Goal: Transaction & Acquisition: Purchase product/service

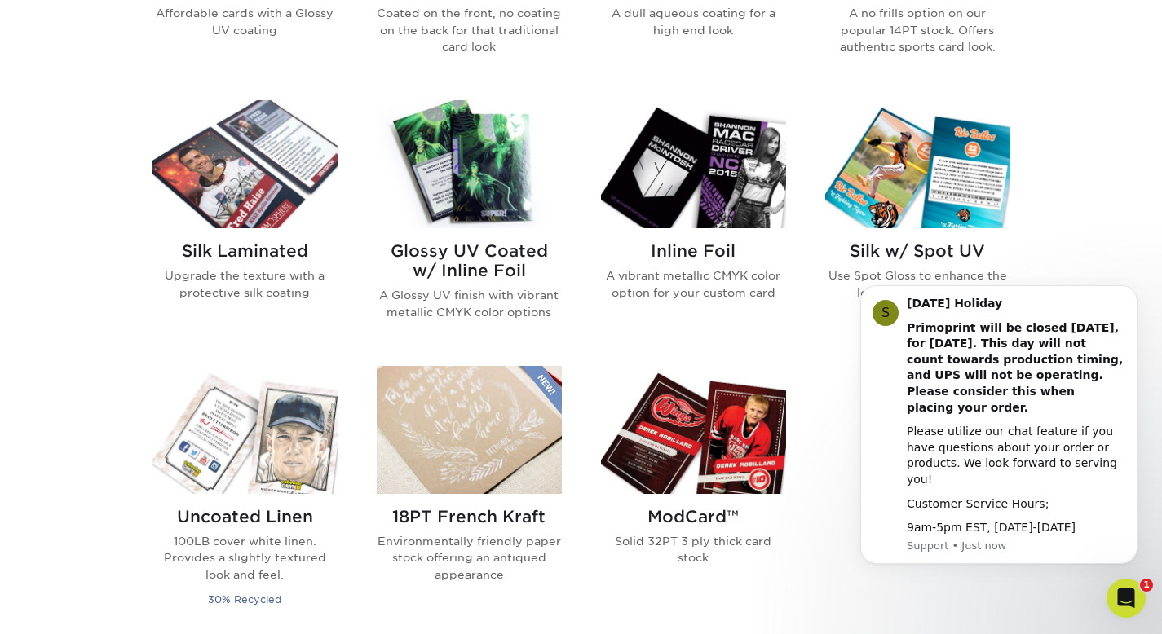
scroll to position [990, 0]
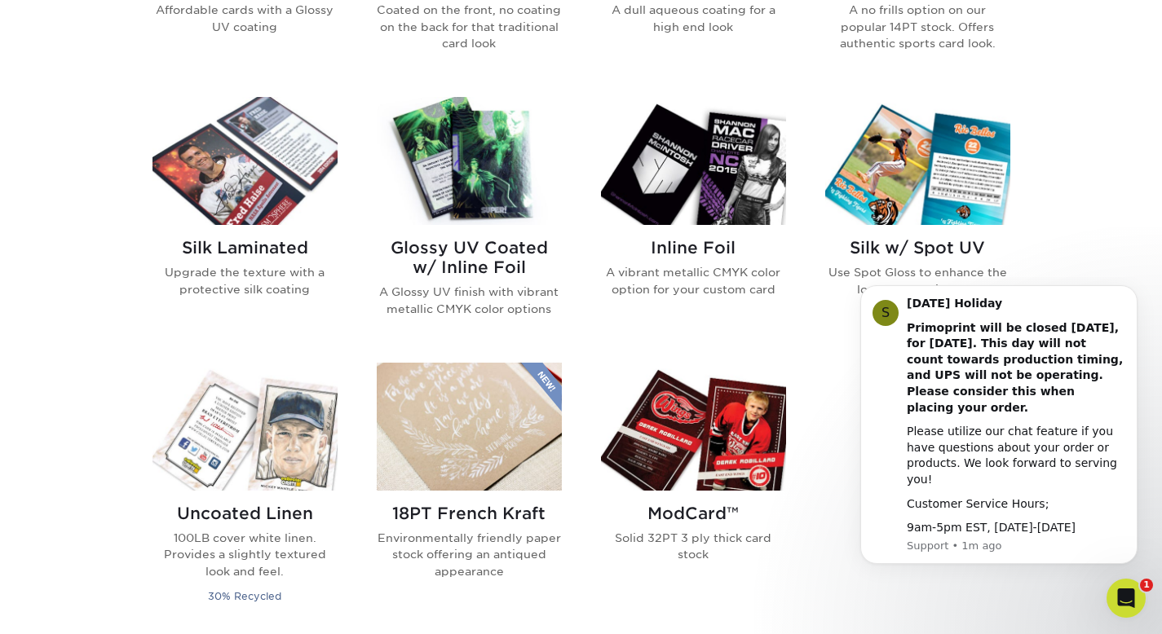
click at [721, 245] on h2 "Inline Foil" at bounding box center [693, 248] width 185 height 20
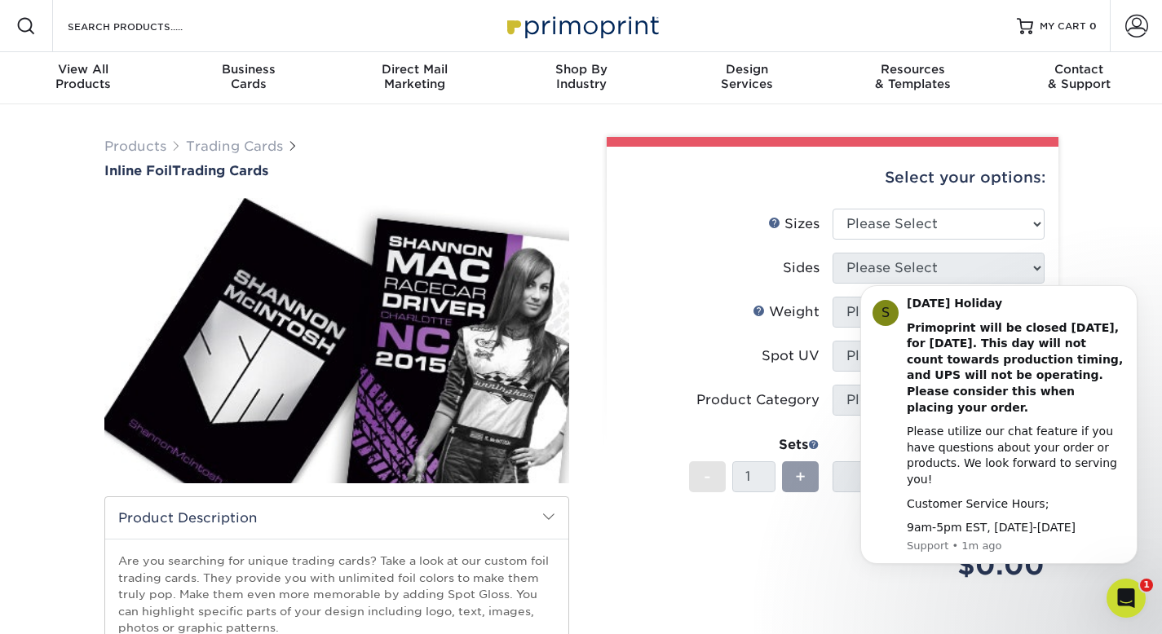
click at [724, 250] on li "Sizes Help Sizes Please Select 2.5" x 3.5"" at bounding box center [832, 231] width 424 height 44
click at [1126, 301] on button "Dismiss notification" at bounding box center [1132, 290] width 21 height 21
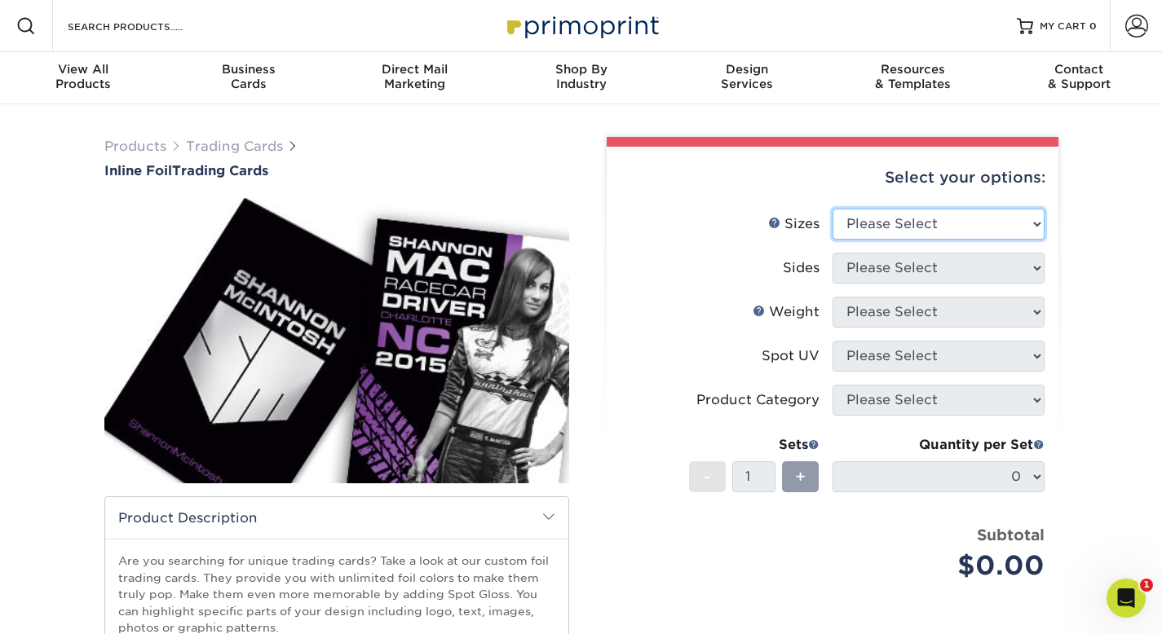
click at [1023, 215] on select "Please Select 2.5" x 3.5"" at bounding box center [938, 224] width 212 height 31
select select "2.50x3.50"
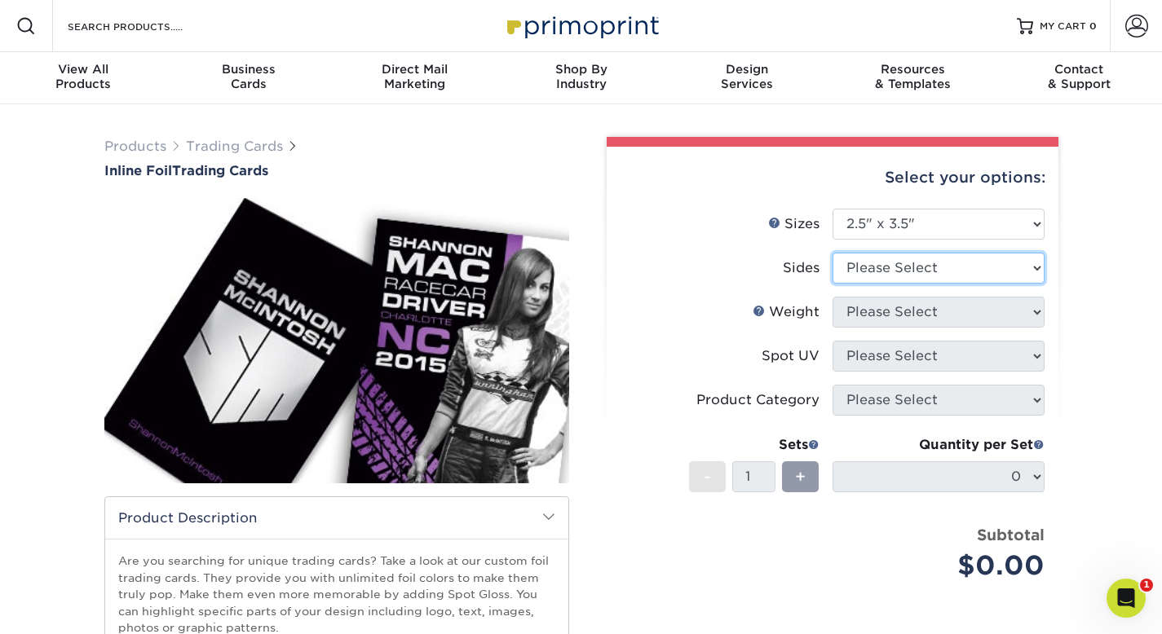
click at [1007, 263] on select "Please Select Print Both Sides - Foil Back Only Print Both Sides - Foil Both Si…" at bounding box center [938, 268] width 212 height 31
click at [984, 262] on select "Please Select Print Both Sides - Foil Back Only Print Both Sides - Foil Both Si…" at bounding box center [938, 268] width 212 height 31
select select "a75ac2f1-9911-48d6-841d-245b5ac08f27"
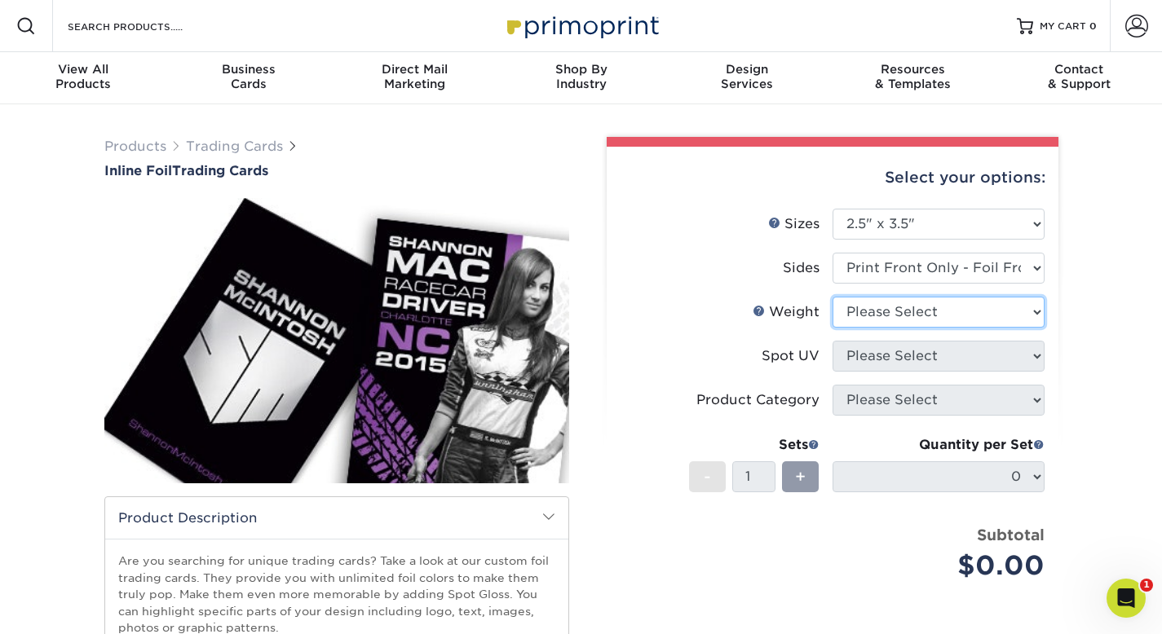
click at [979, 306] on select "Please Select 16PT" at bounding box center [938, 312] width 212 height 31
select select "16PT"
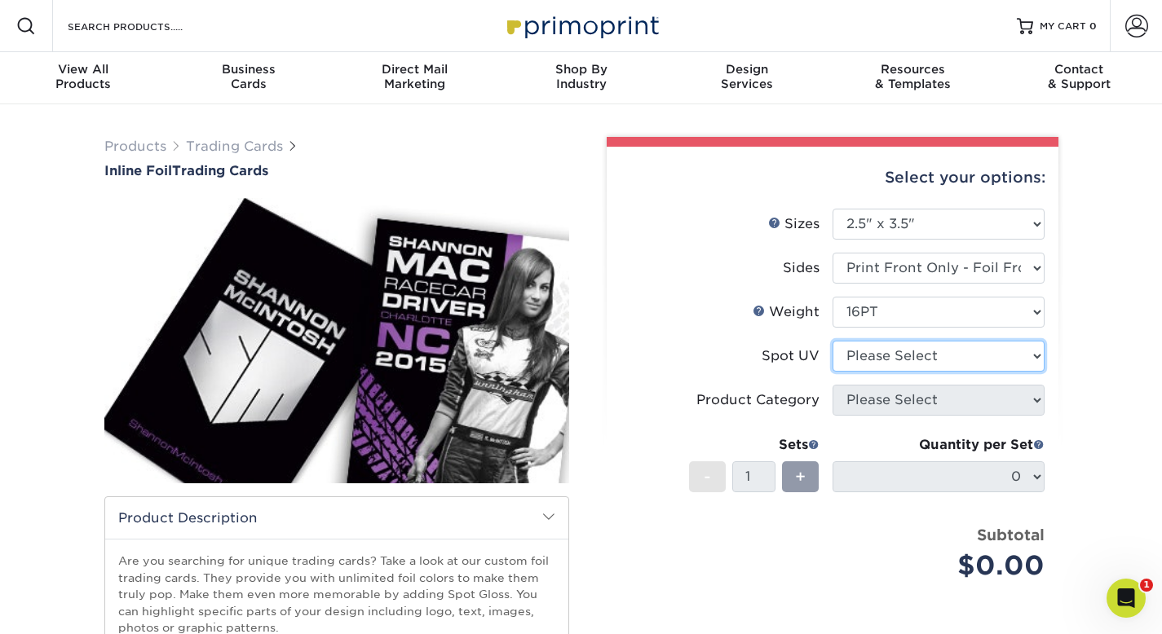
click at [950, 369] on select "Please Select No Spot UV Front Only Back Only" at bounding box center [938, 356] width 212 height 31
select select "1"
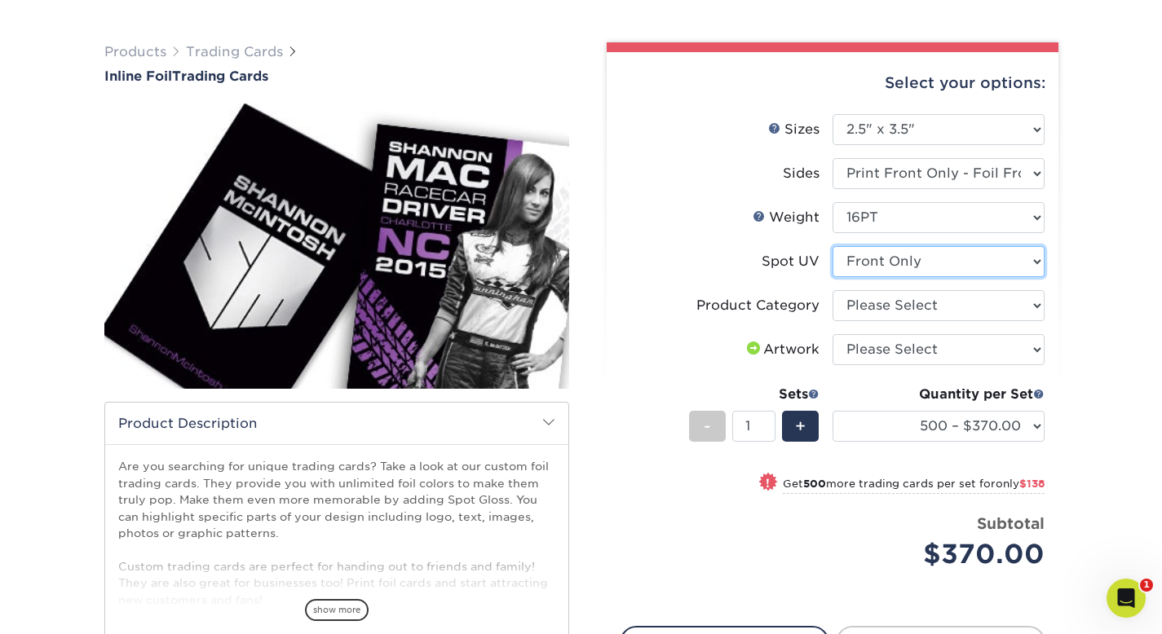
scroll to position [97, 0]
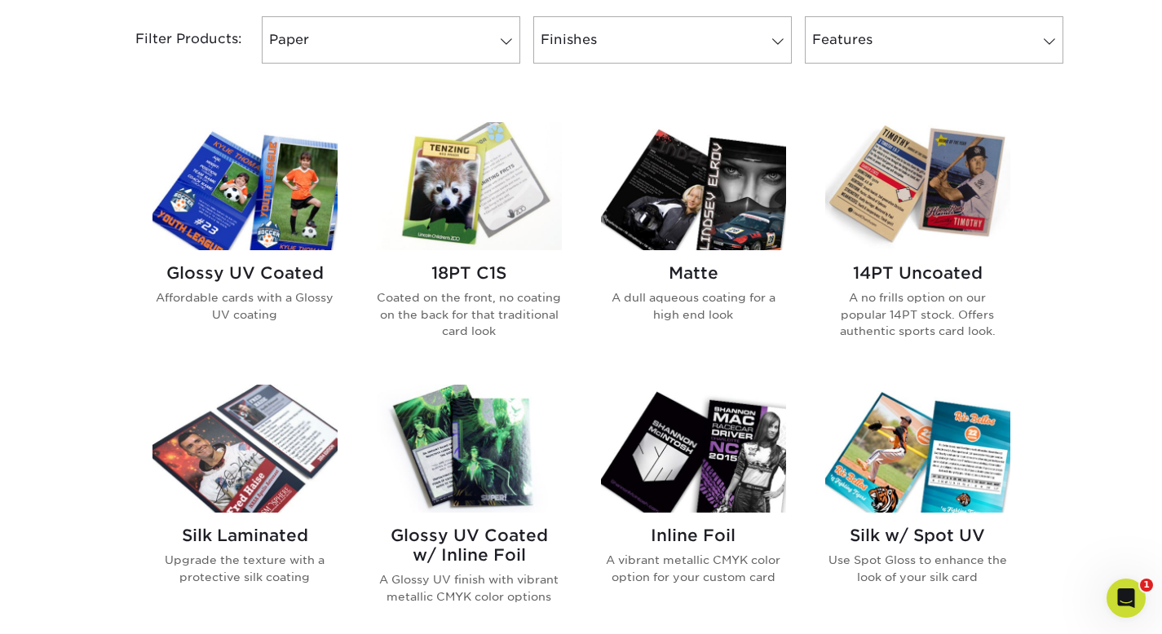
scroll to position [703, 0]
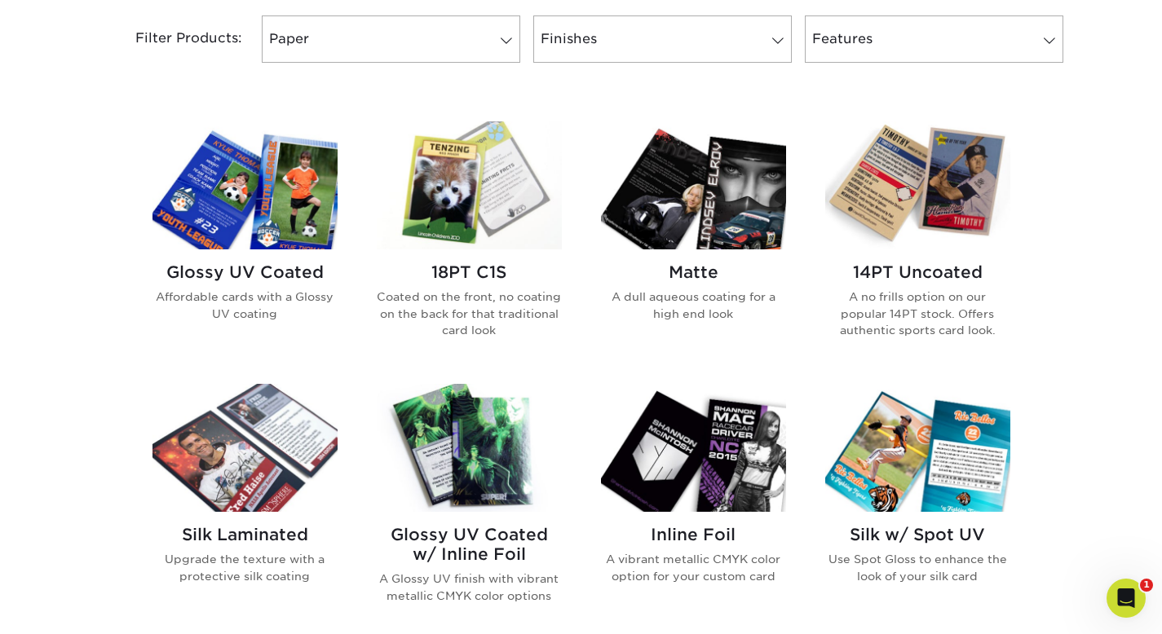
click at [491, 507] on img at bounding box center [469, 448] width 185 height 128
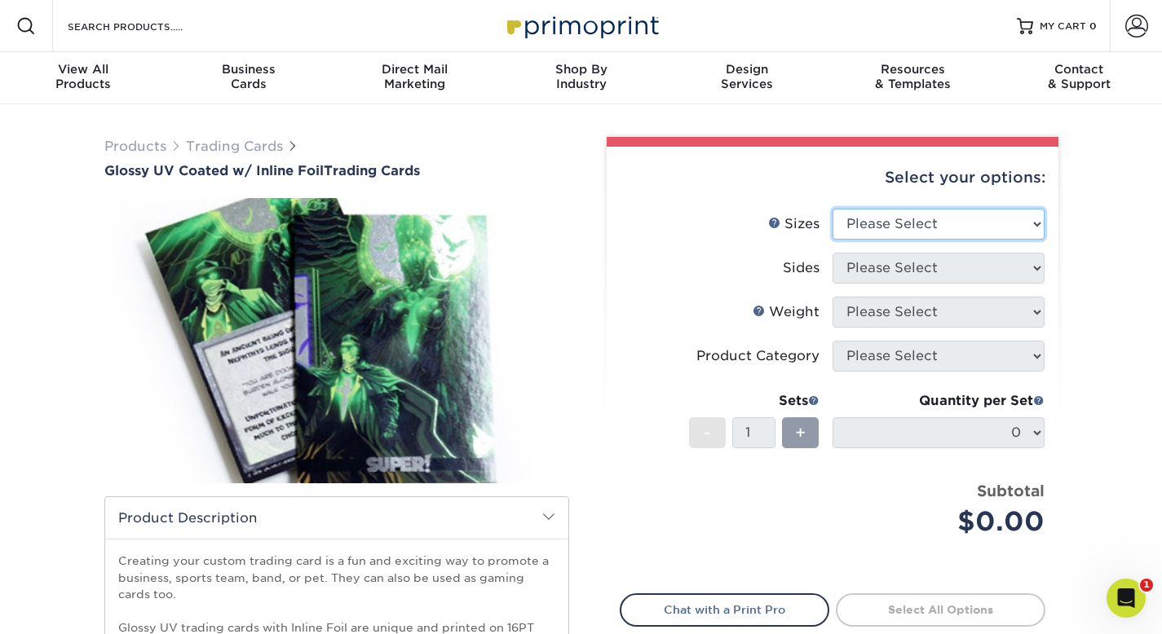
click at [890, 211] on select "Please Select 2.5" x 3.5"" at bounding box center [938, 224] width 212 height 31
select select "2.50x3.50"
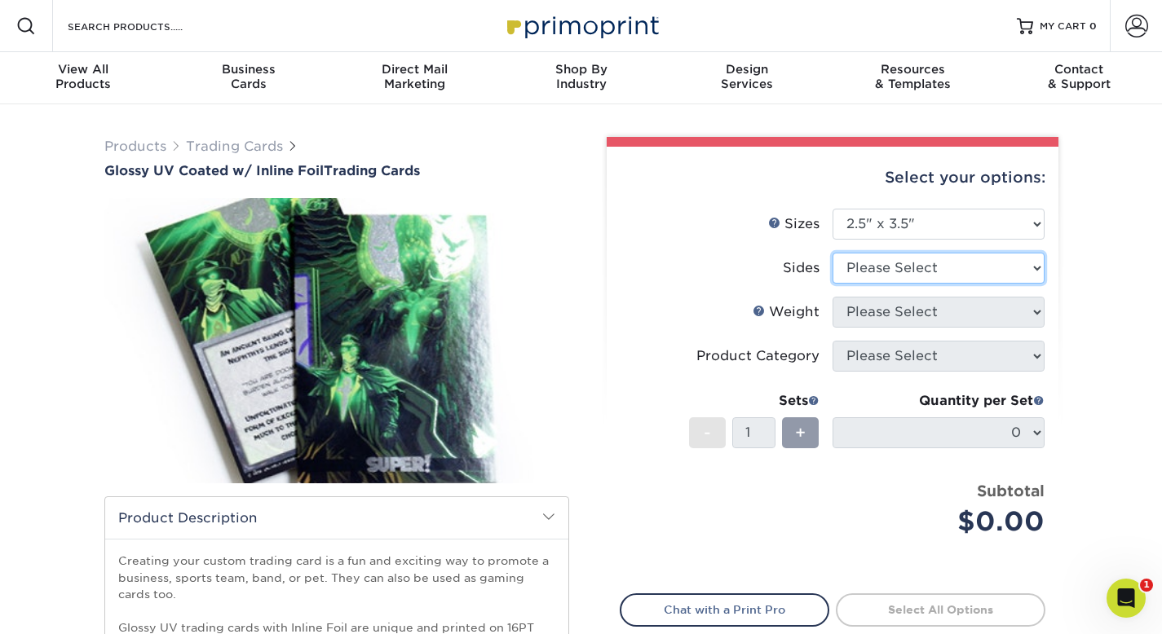
click at [880, 271] on select "Please Select Print Both Sides - Foil Back Only Print Both Sides - Foil Both Si…" at bounding box center [938, 268] width 212 height 31
select select "a75ac2f1-9911-48d6-841d-245b5ac08f27"
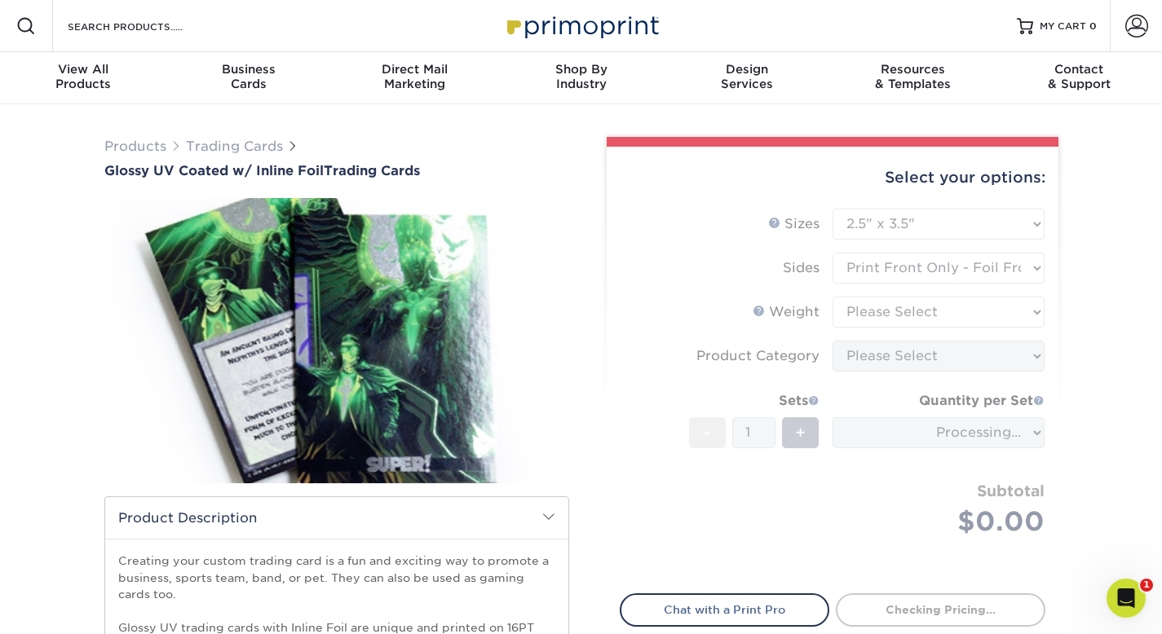
click at [876, 308] on form "Sizes Help Sizes Please Select 2.5" x 3.5" Sides Please Select 16PT - 1" at bounding box center [831, 392] width 425 height 366
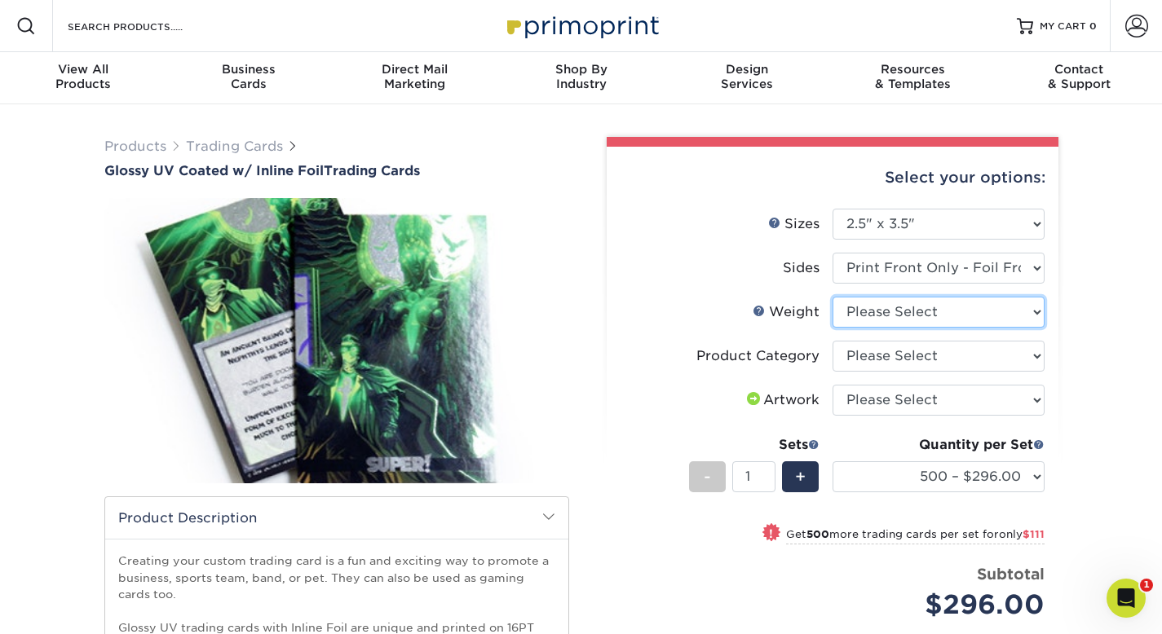
click at [876, 308] on select "Please Select 16PT" at bounding box center [938, 312] width 212 height 31
select select "16PT"
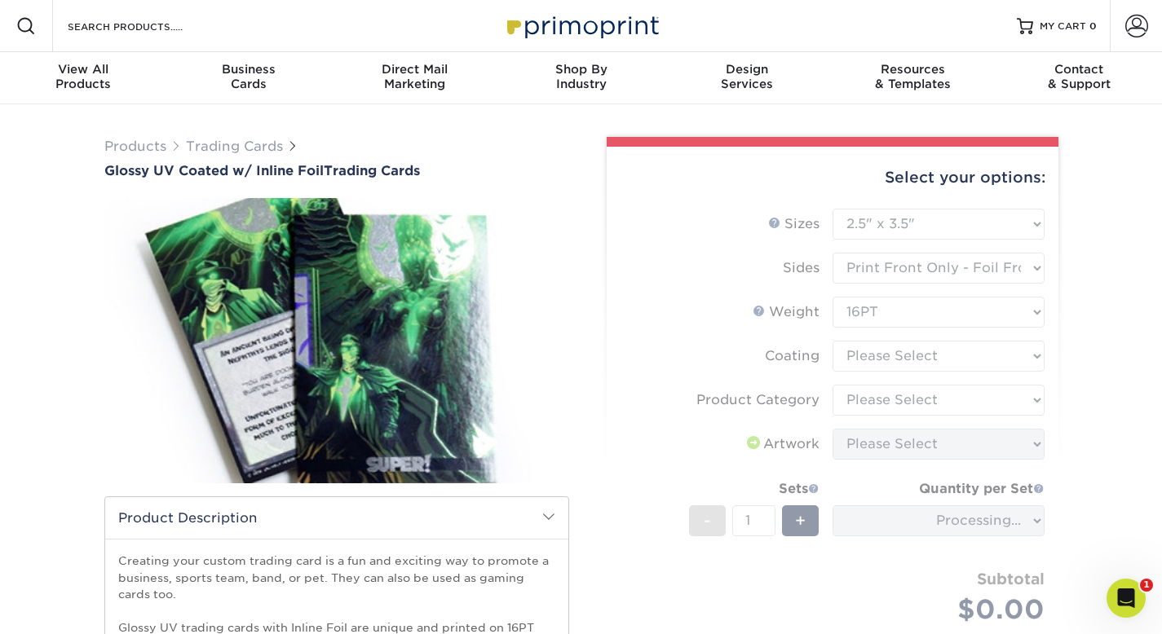
click at [859, 356] on form "Sizes Help Sizes Please Select 2.5" x 3.5" Sides Please Select 16PT - 1" at bounding box center [831, 436] width 425 height 454
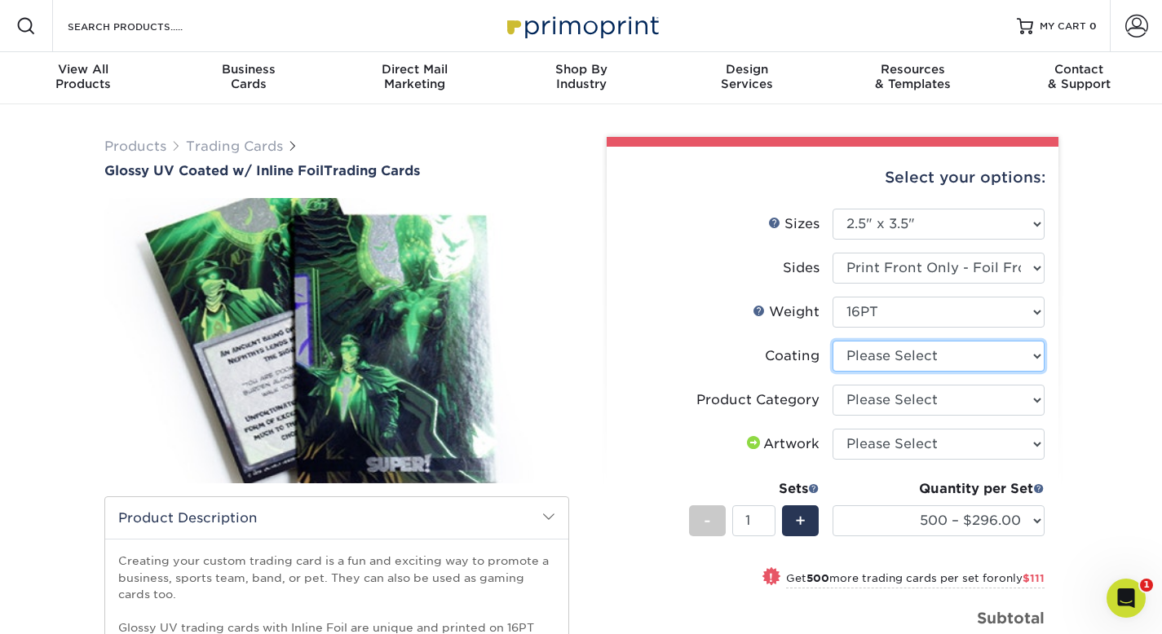
click at [859, 356] on select at bounding box center [938, 356] width 212 height 31
select select "ae367451-b2b8-45df-a344-0f05b6a12993"
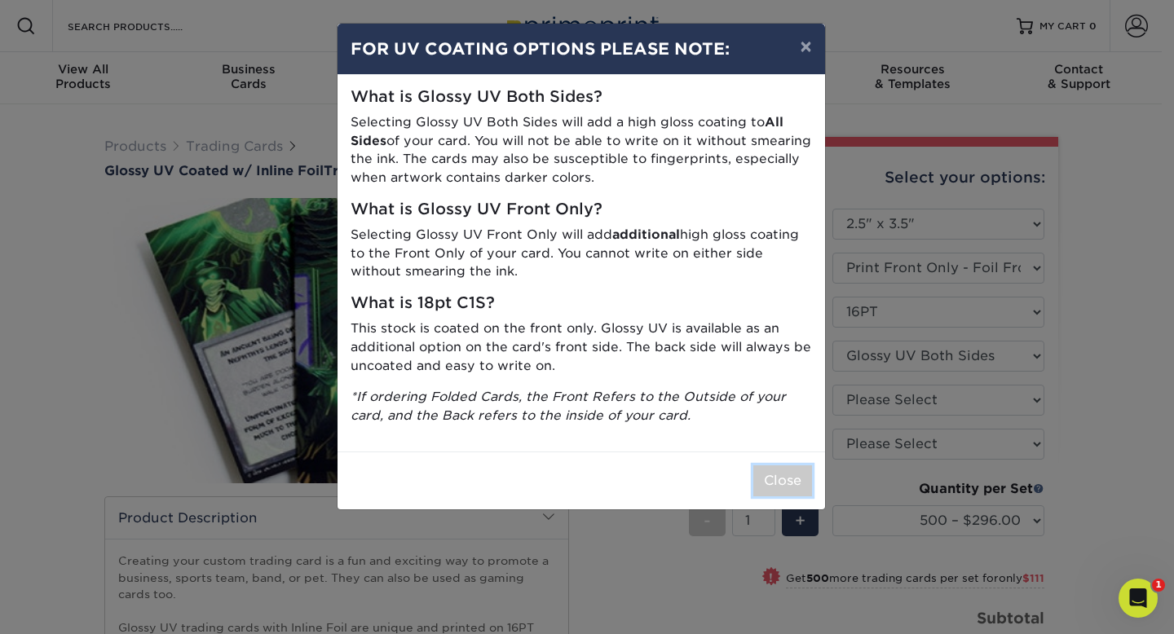
click at [778, 465] on button "Close" at bounding box center [782, 480] width 59 height 31
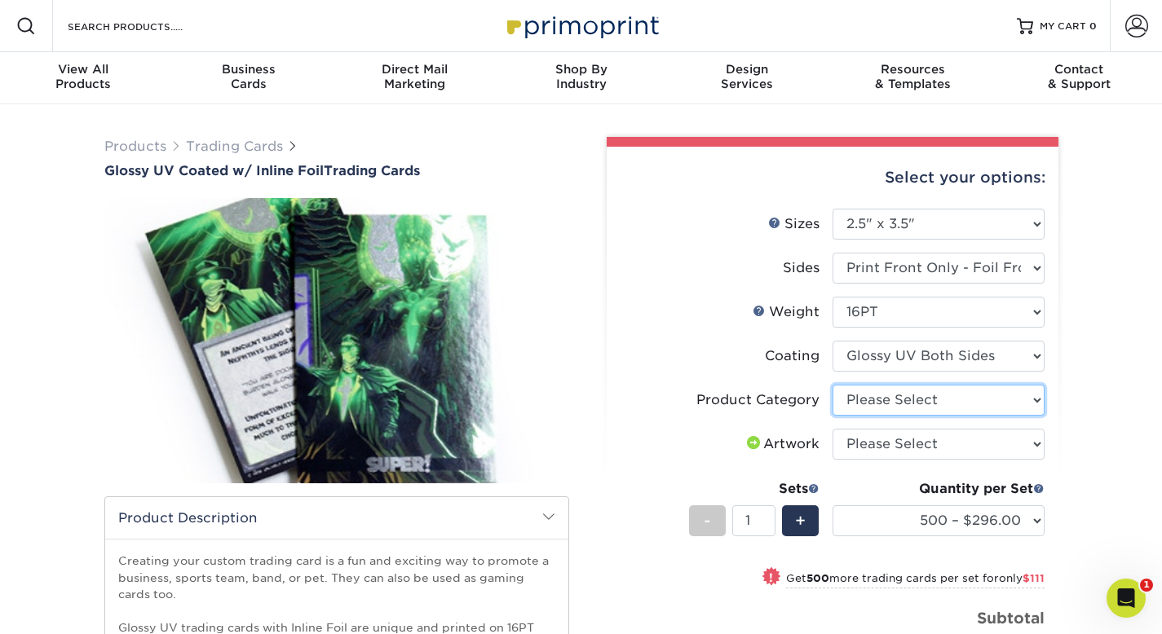
click at [863, 399] on select "Please Select Trading Cards" at bounding box center [938, 400] width 212 height 31
select select "c2f9bce9-36c2-409d-b101-c29d9d031e18"
click at [858, 436] on select "Please Select I will upload files I need a design - $100" at bounding box center [938, 444] width 212 height 31
select select "upload"
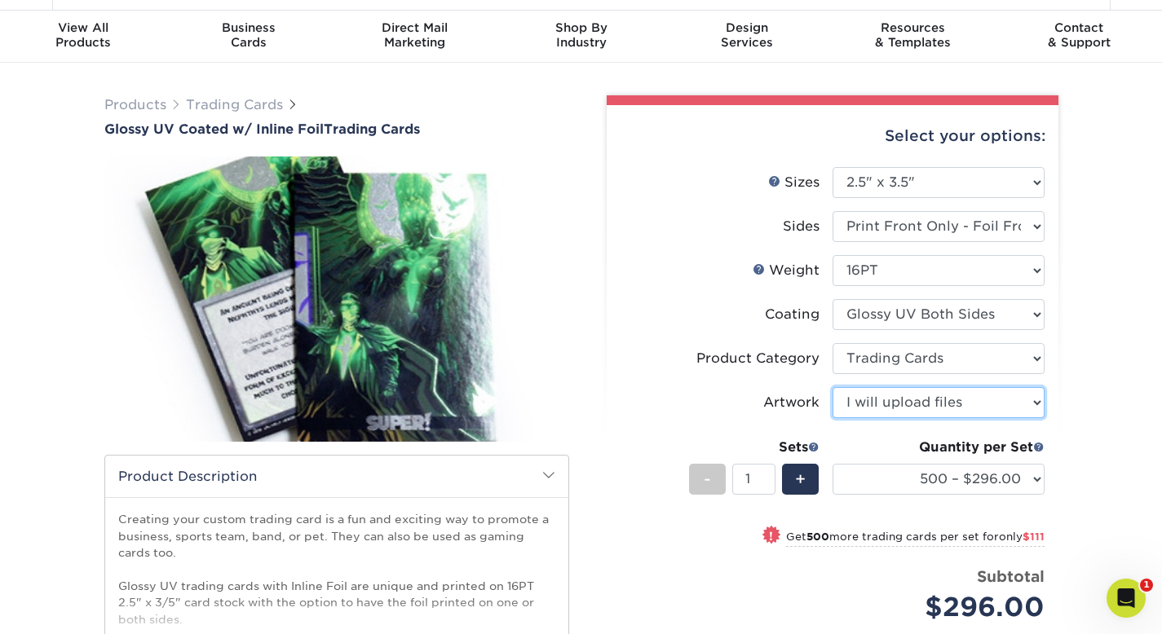
scroll to position [46, 0]
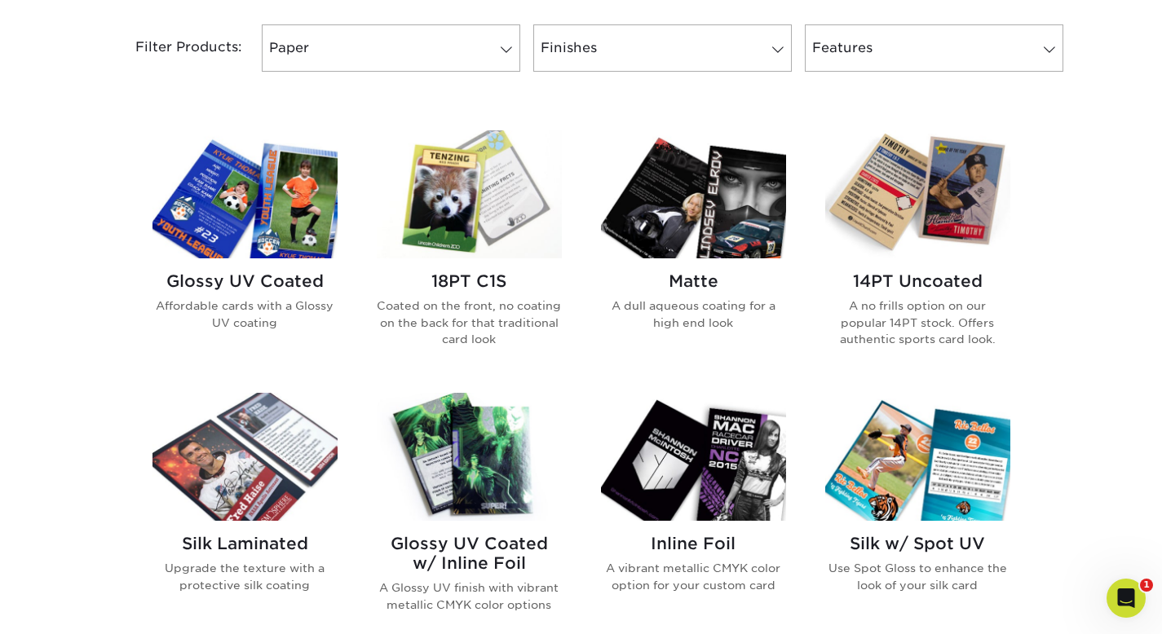
scroll to position [695, 0]
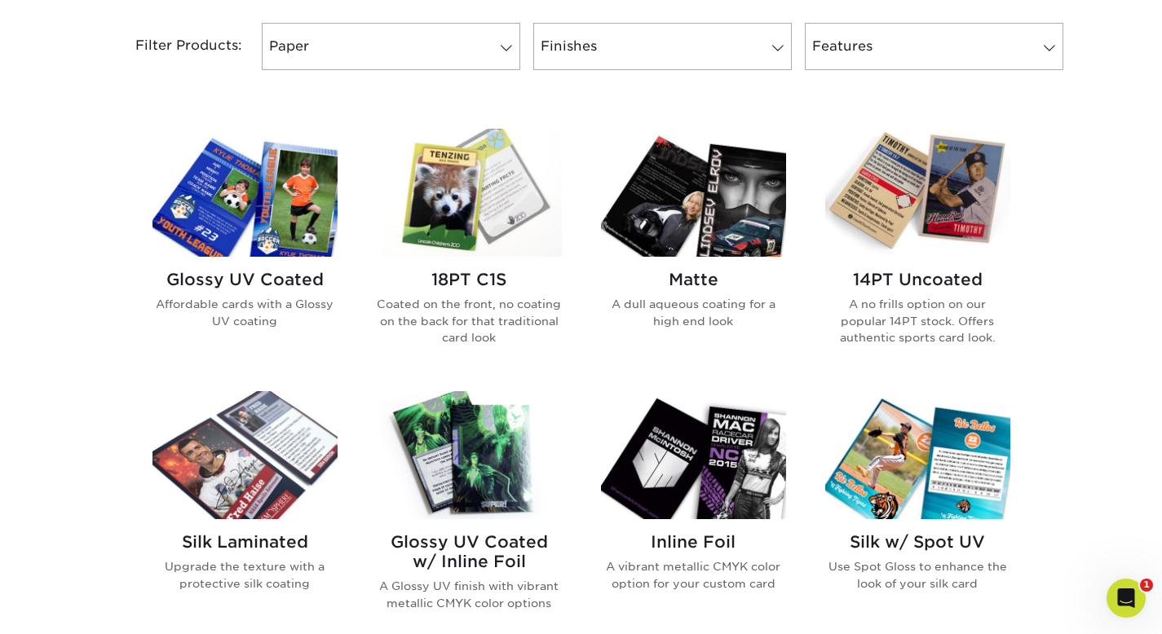
click at [468, 276] on h2 "18PT C1S" at bounding box center [469, 280] width 185 height 20
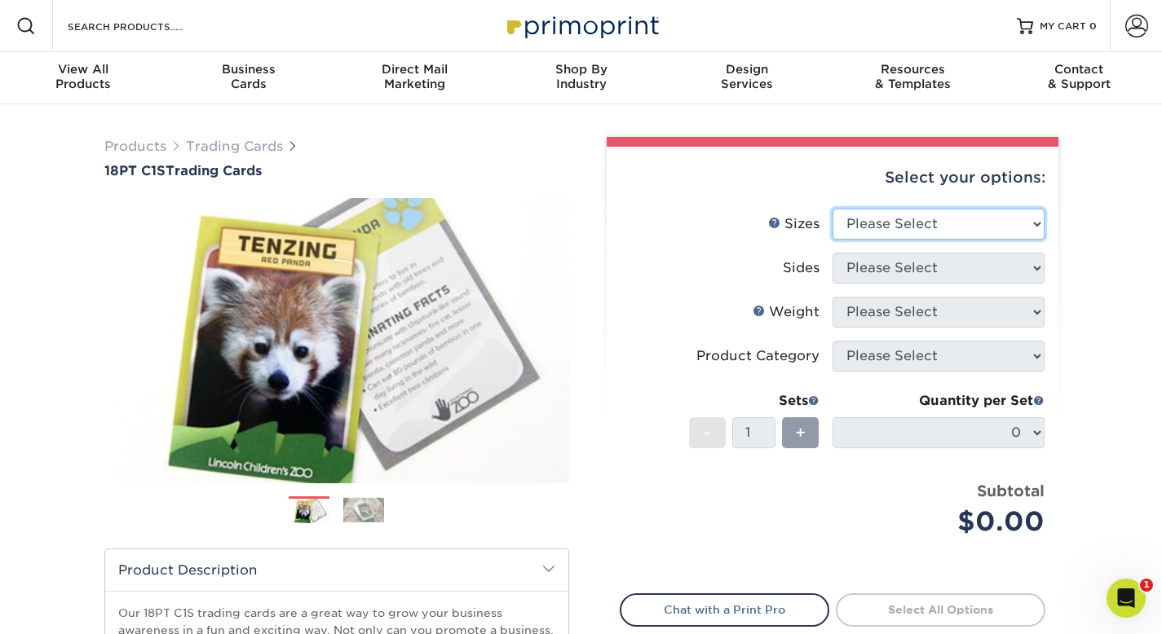
click at [853, 227] on select "Please Select 2.5" x 3.5"" at bounding box center [938, 224] width 212 height 31
select select "2.50x3.50"
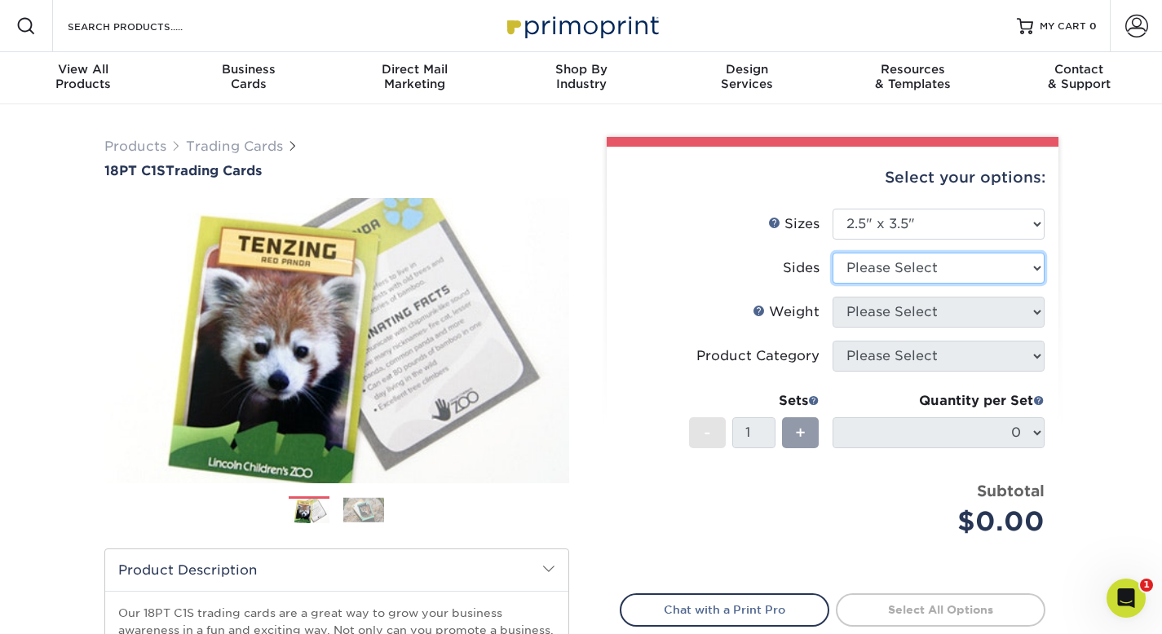
click at [861, 282] on select "Please Select Print Both Sides Print Front Only" at bounding box center [938, 268] width 212 height 31
select select "32d3c223-f82c-492b-b915-ba065a00862f"
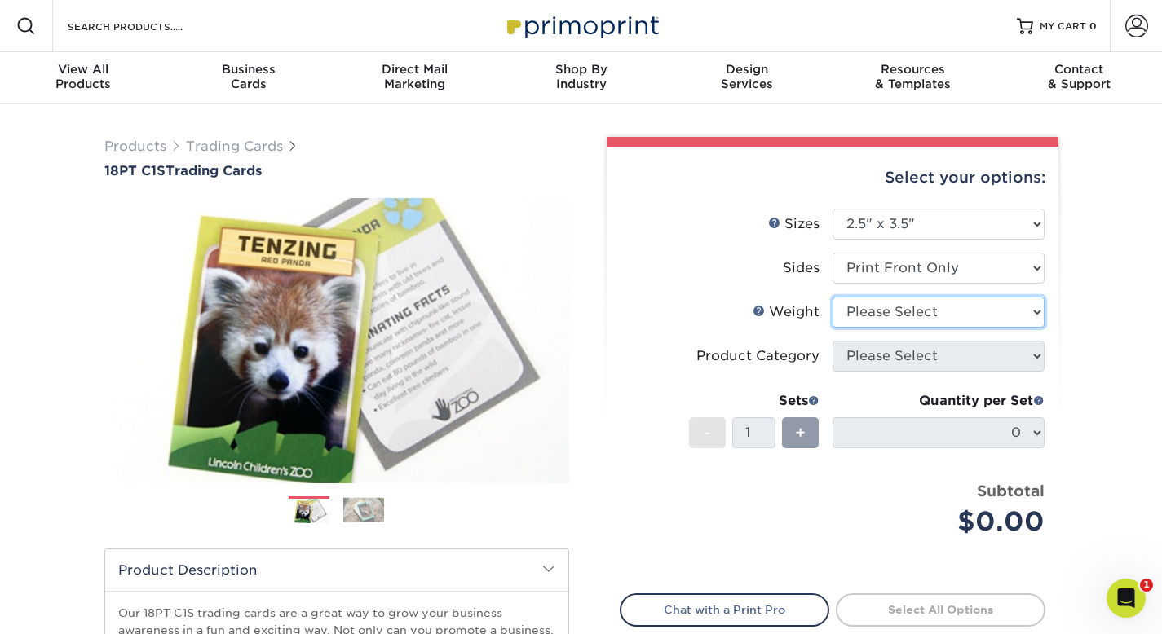
click at [870, 315] on select "Please Select 18PT C1S" at bounding box center [938, 312] width 212 height 31
select select "18PTC1S"
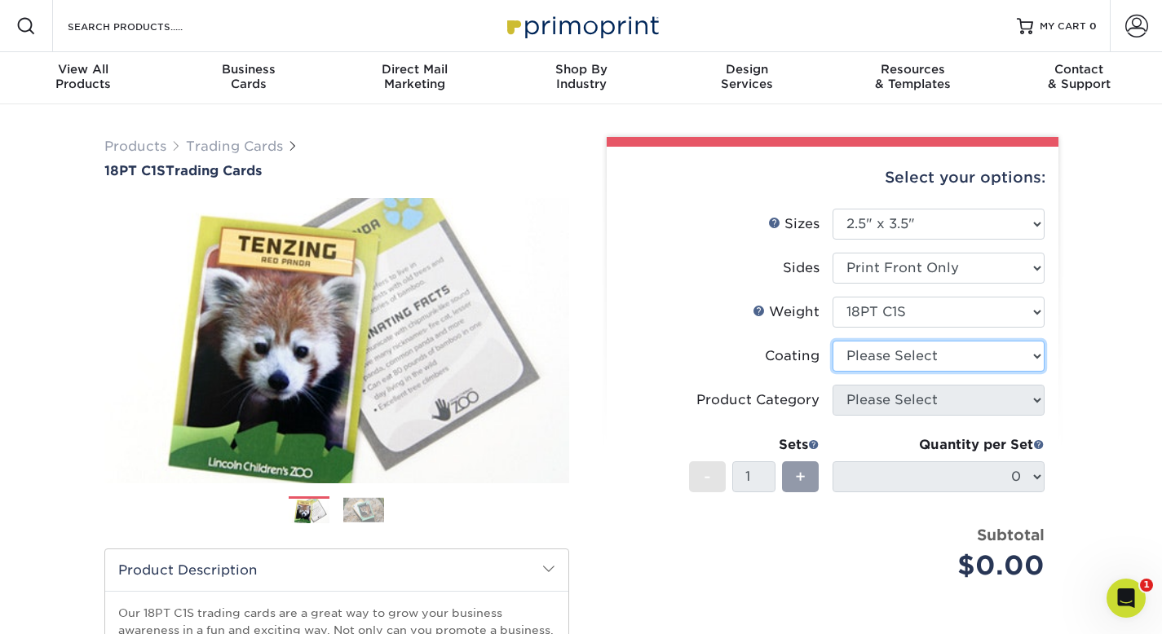
click at [865, 362] on select at bounding box center [938, 356] width 212 height 31
select select "1e8116af-acfc-44b1-83dc-8181aa338834"
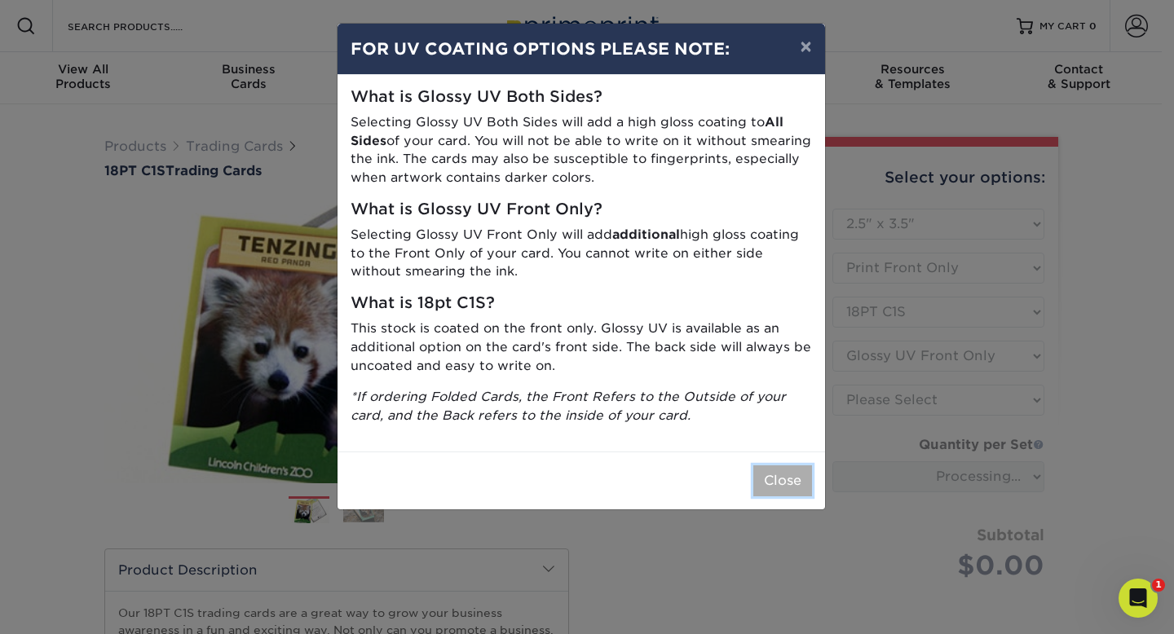
click at [799, 472] on button "Close" at bounding box center [782, 480] width 59 height 31
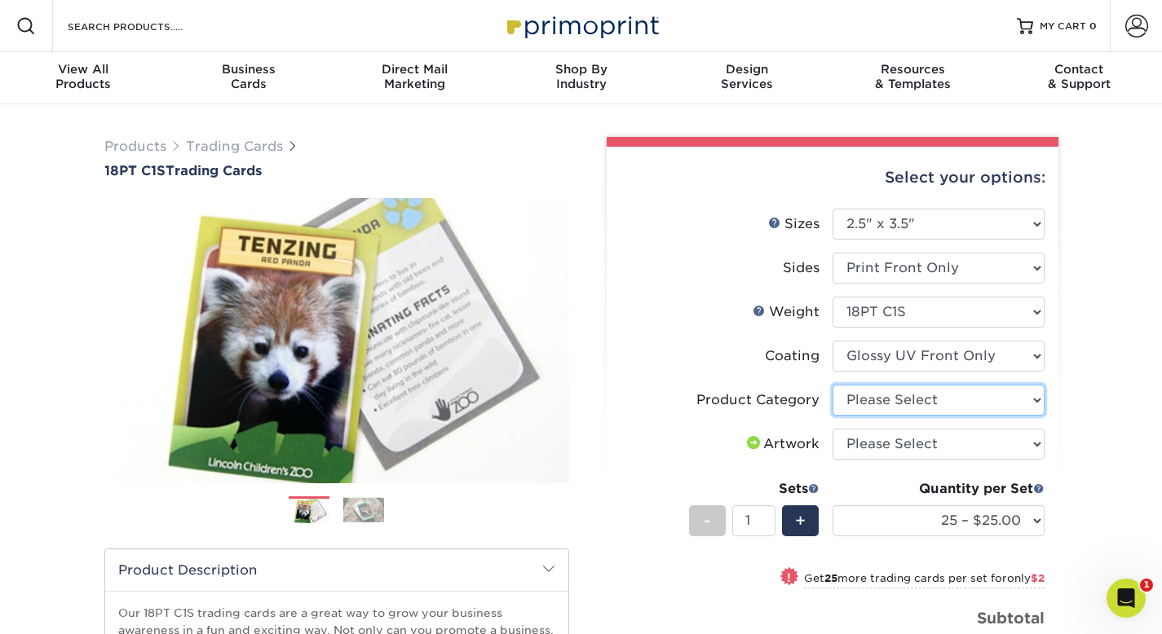
click at [875, 403] on select "Please Select Trading Cards" at bounding box center [938, 400] width 212 height 31
select select "c2f9bce9-36c2-409d-b101-c29d9d031e18"
click at [875, 430] on select "Please Select I will upload files I need a design - $100" at bounding box center [938, 444] width 212 height 31
select select "upload"
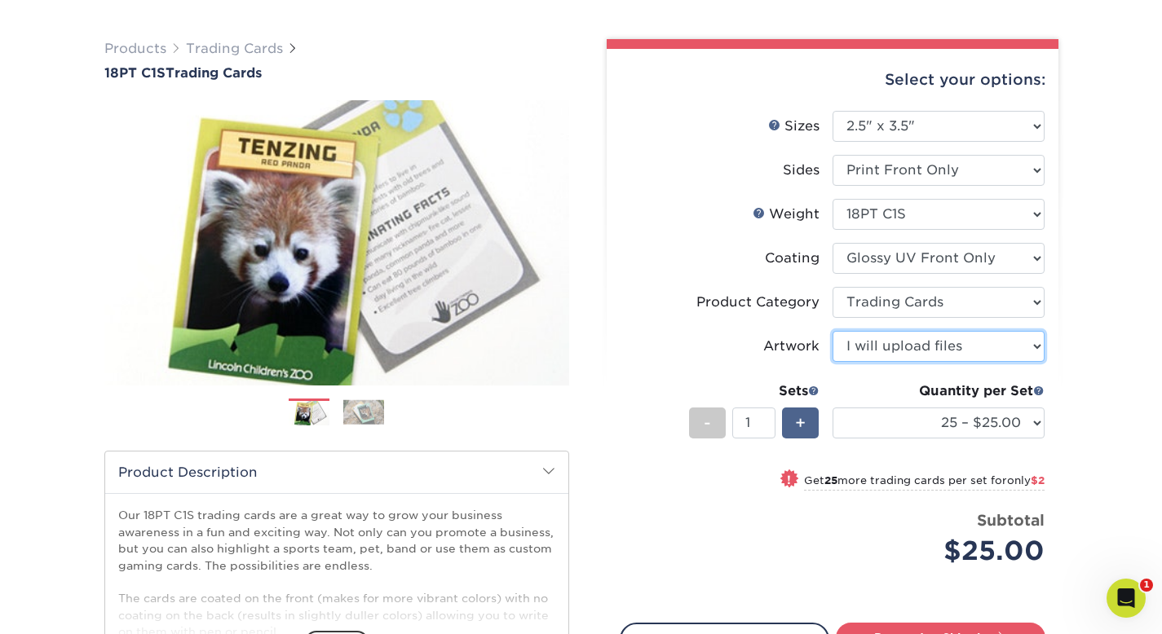
scroll to position [99, 0]
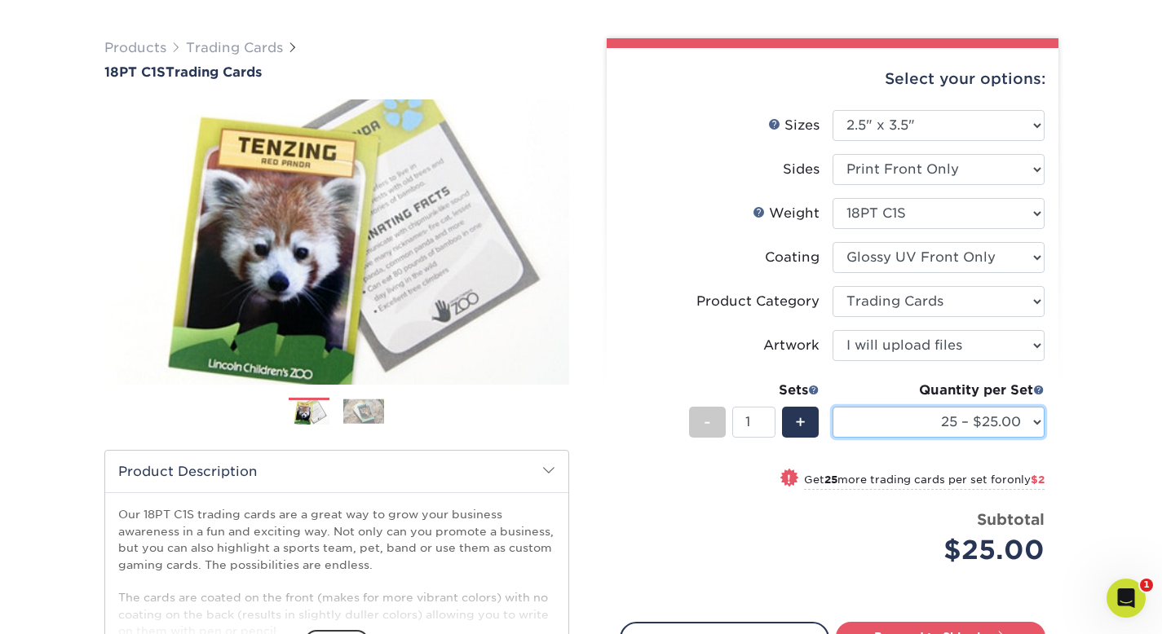
click at [878, 427] on select "25 – $25.00 50 – $27.00 75 – $28.00 100 – $38.00 250 – $48.00 500 – $58.00 1000…" at bounding box center [938, 422] width 212 height 31
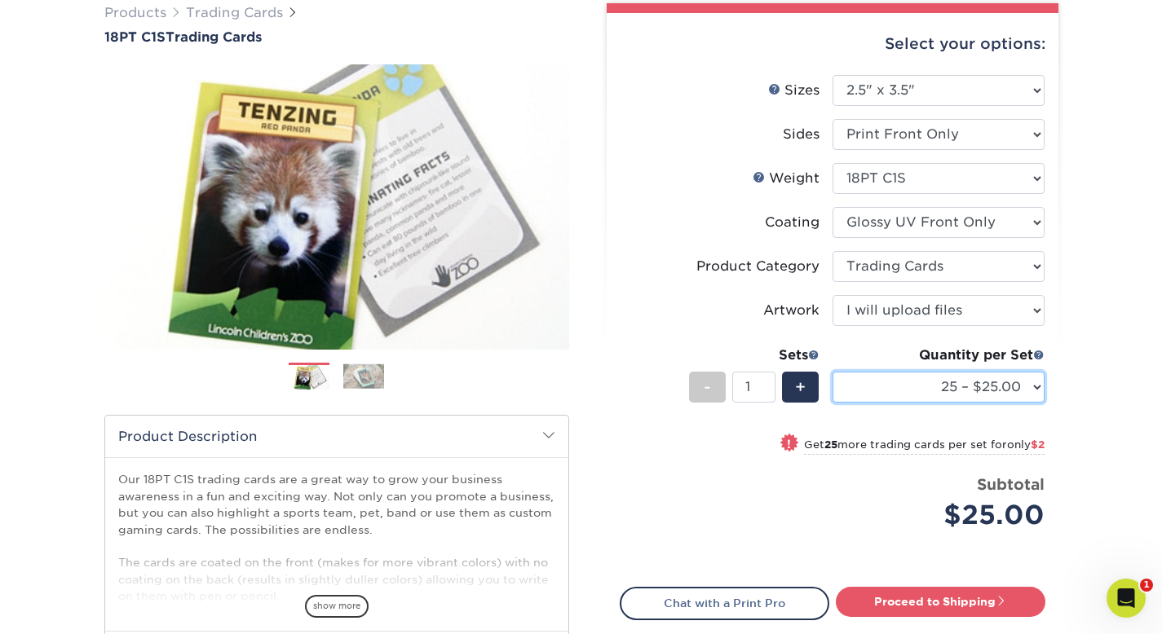
scroll to position [156, 0]
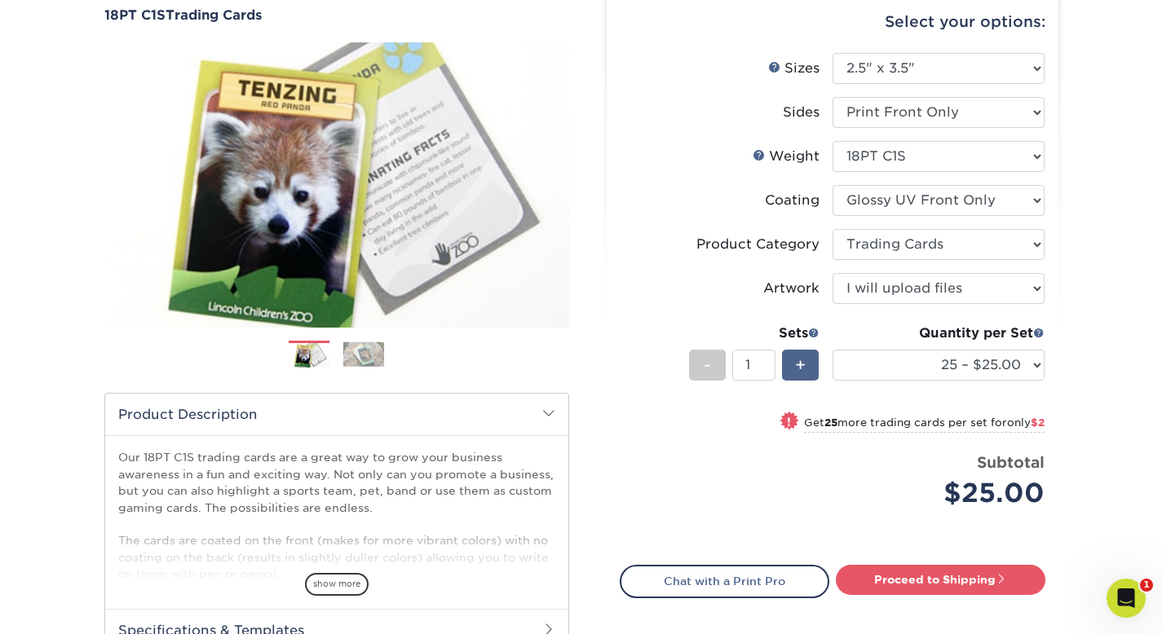
click at [804, 362] on span "+" at bounding box center [800, 365] width 11 height 24
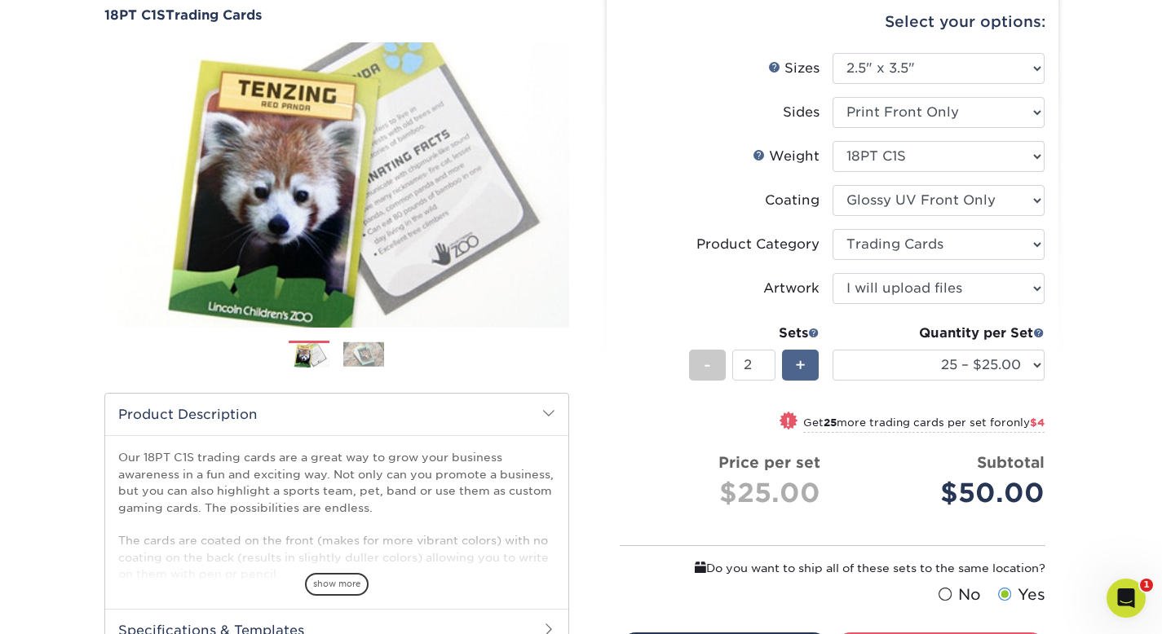
click at [804, 360] on span "+" at bounding box center [800, 365] width 11 height 24
click at [804, 361] on span "+" at bounding box center [800, 365] width 11 height 24
click at [804, 360] on span "+" at bounding box center [800, 365] width 11 height 24
click at [805, 360] on span "+" at bounding box center [800, 365] width 11 height 24
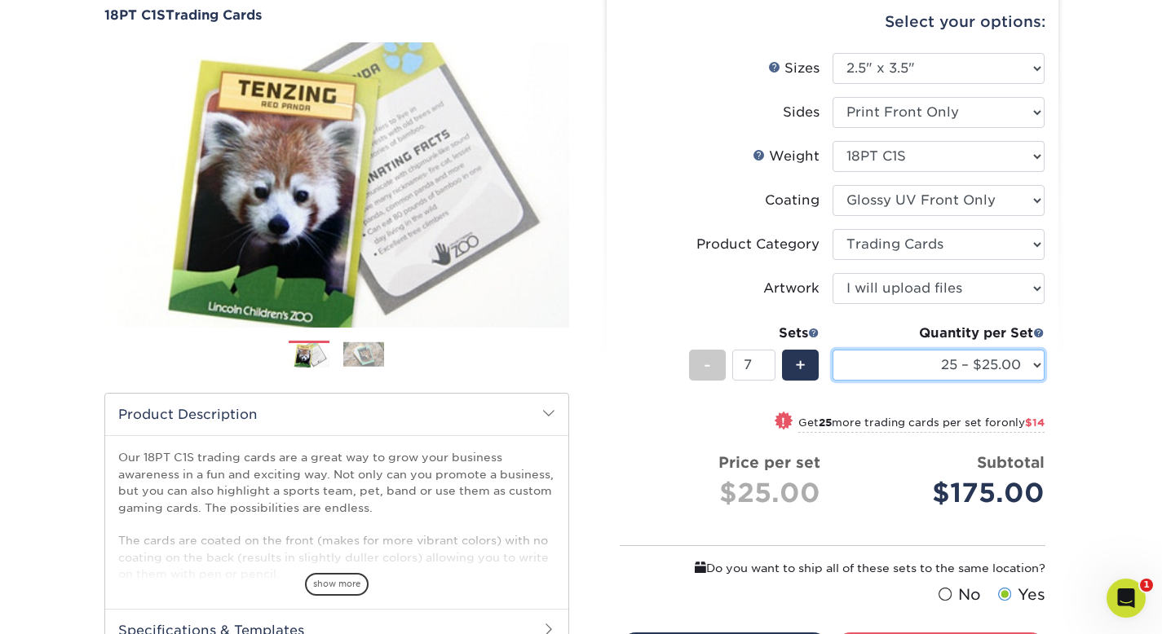
click at [900, 369] on select "25 – $25.00 50 – $27.00 75 – $28.00 100 – $38.00 250 – $48.00 500 – $58.00 1000…" at bounding box center [938, 365] width 212 height 31
click at [833, 408] on li "Sets - 7 + Quantity per Set 25 – $25.00 50 – $27.00 75 – $28.00 100 – $38.00 25…" at bounding box center [832, 364] width 424 height 95
click at [721, 364] on div "-" at bounding box center [707, 365] width 37 height 31
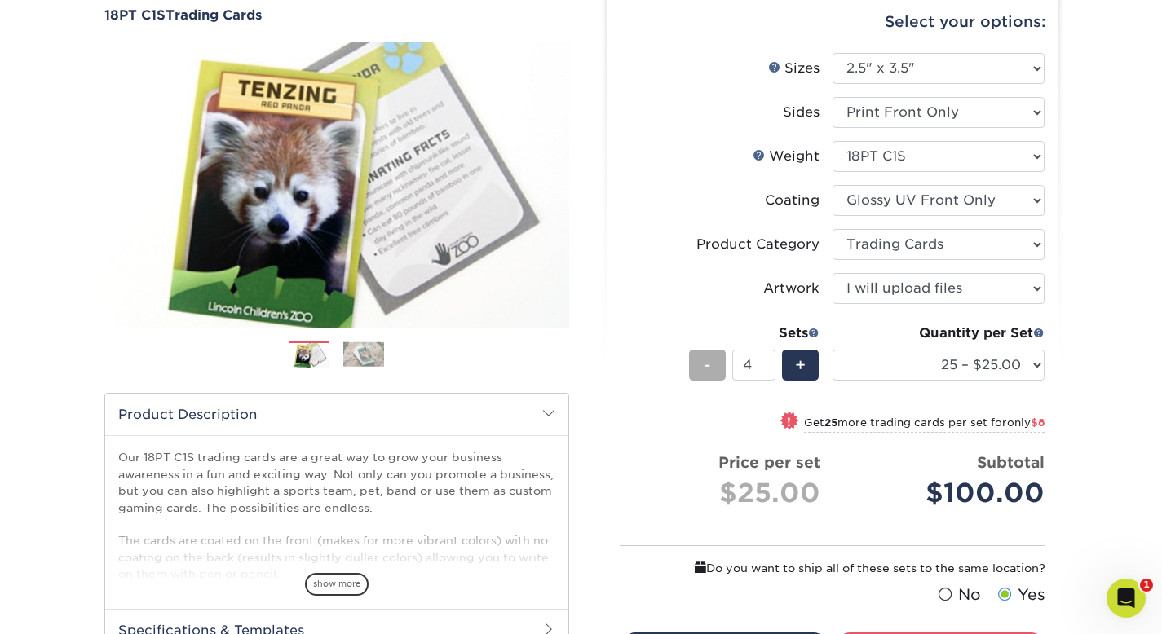
click at [721, 364] on div "-" at bounding box center [707, 365] width 37 height 31
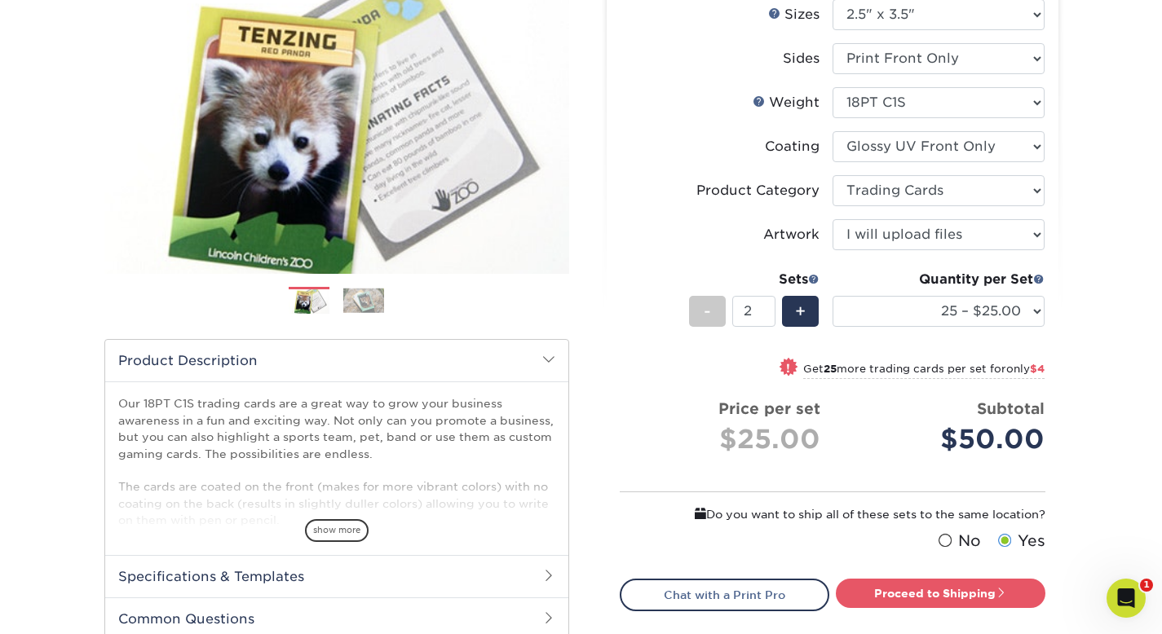
scroll to position [240, 0]
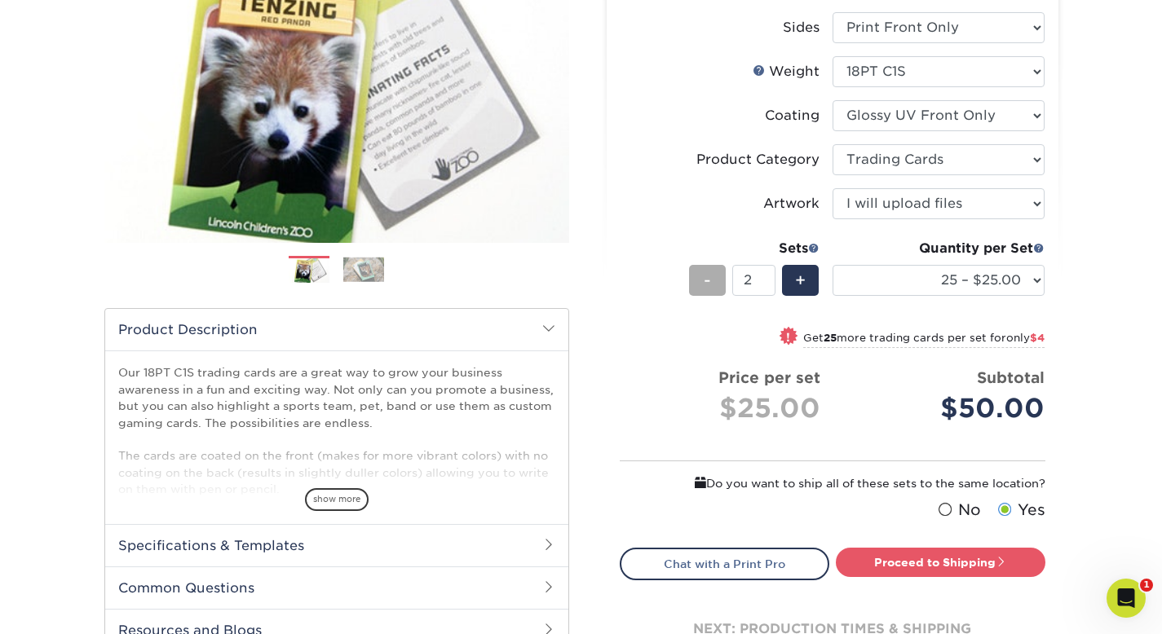
click at [700, 284] on div "-" at bounding box center [707, 280] width 37 height 31
type input "1"
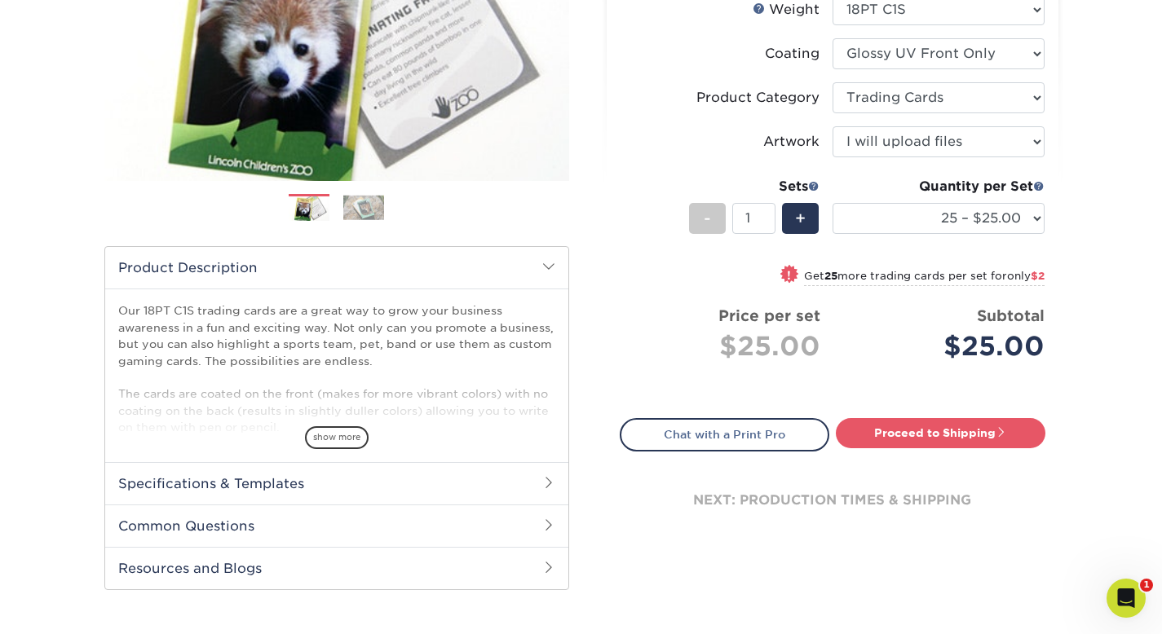
scroll to position [172, 0]
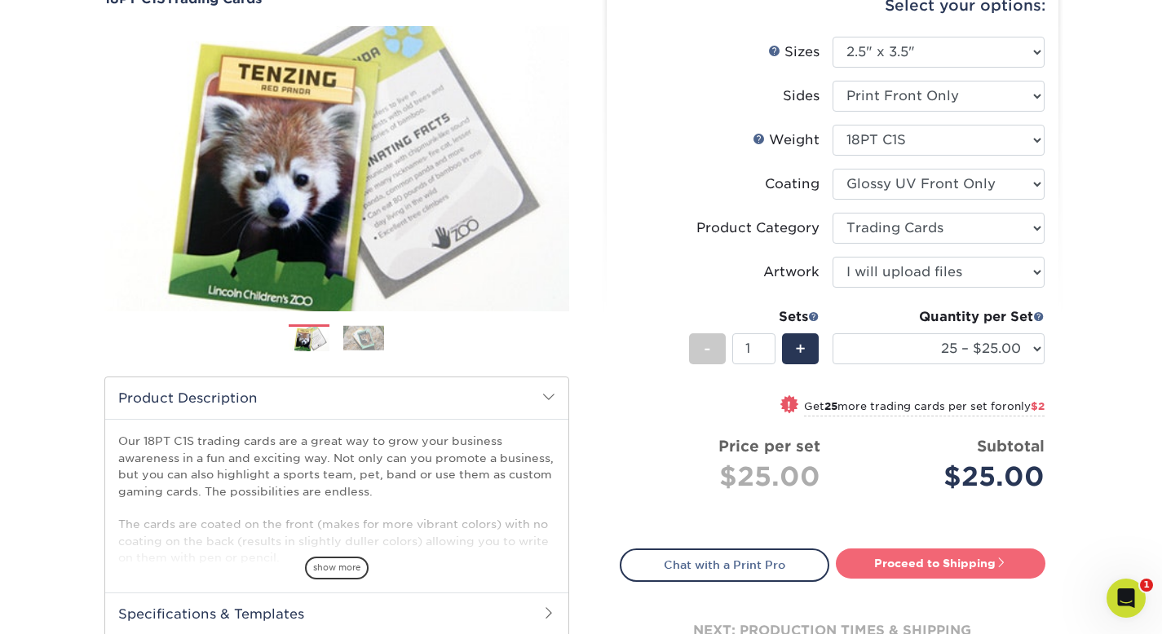
click at [983, 571] on link "Proceed to Shipping" at bounding box center [939, 563] width 209 height 29
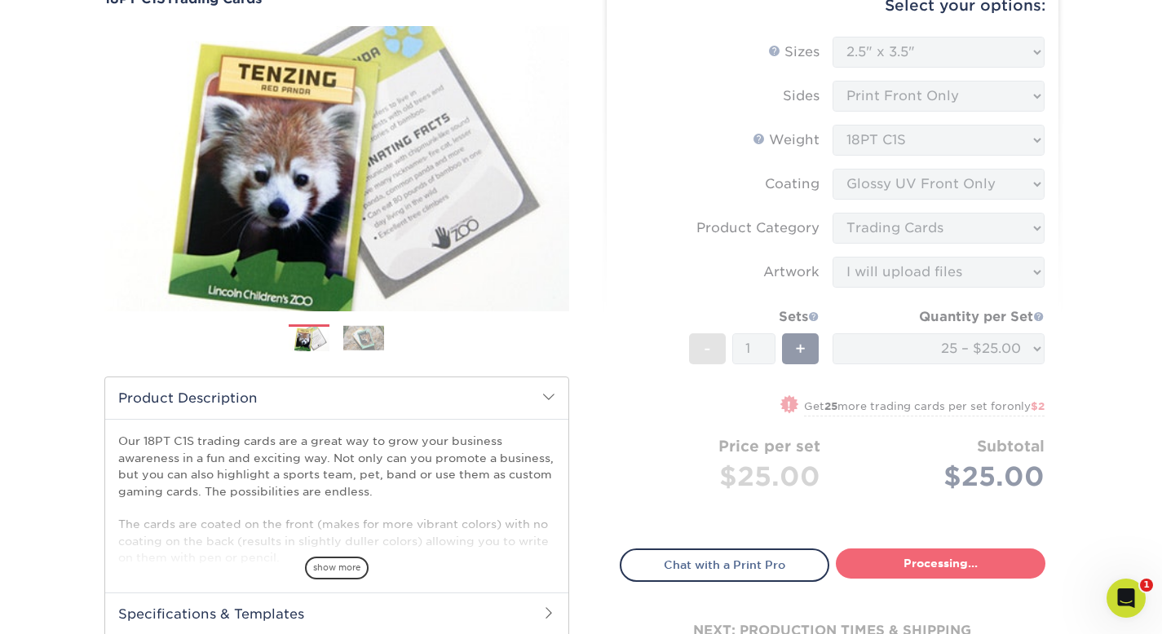
select select "8d81a096-11b2-4168-bb79-4b203b63523e"
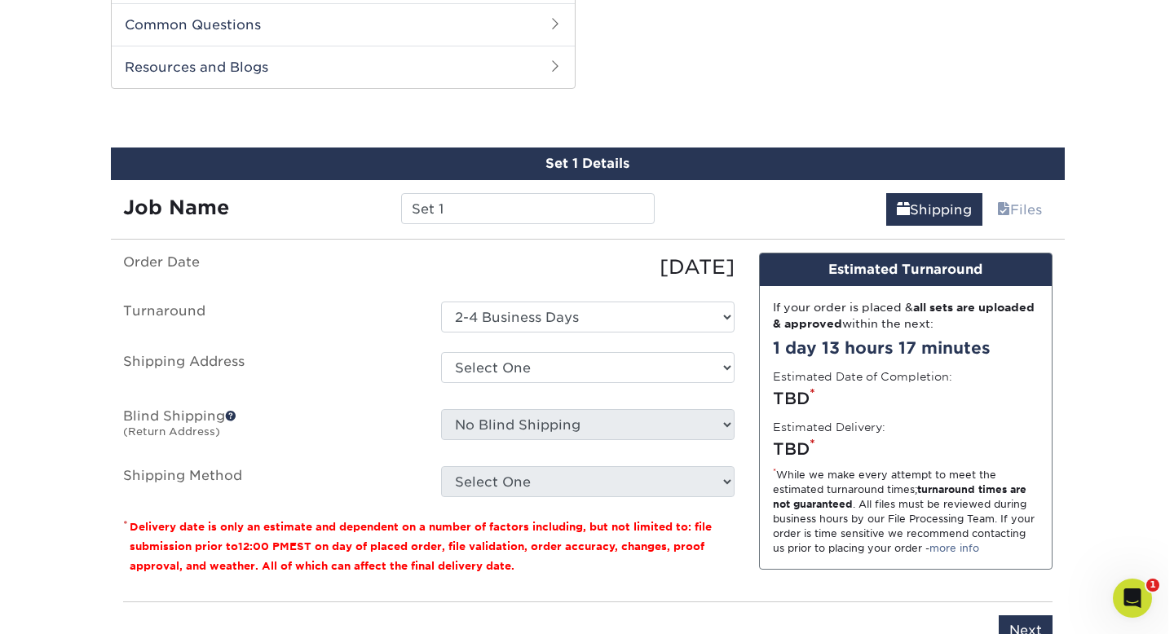
scroll to position [812, 0]
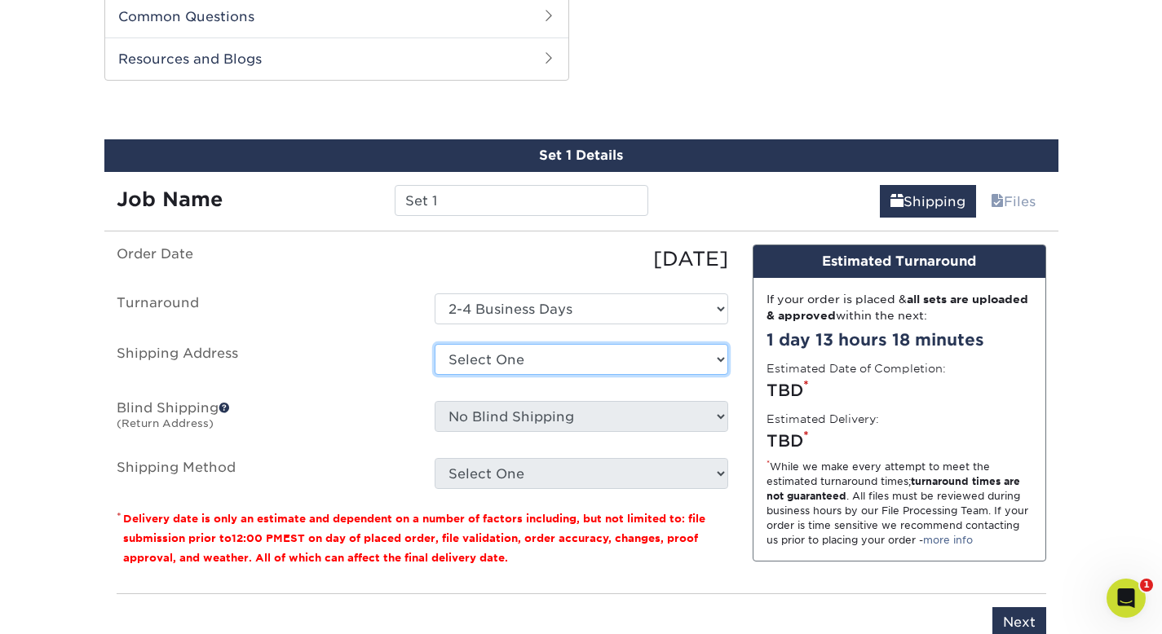
click at [545, 353] on select "Select One + Add New Address - Login" at bounding box center [580, 359] width 293 height 31
select select "newaddress"
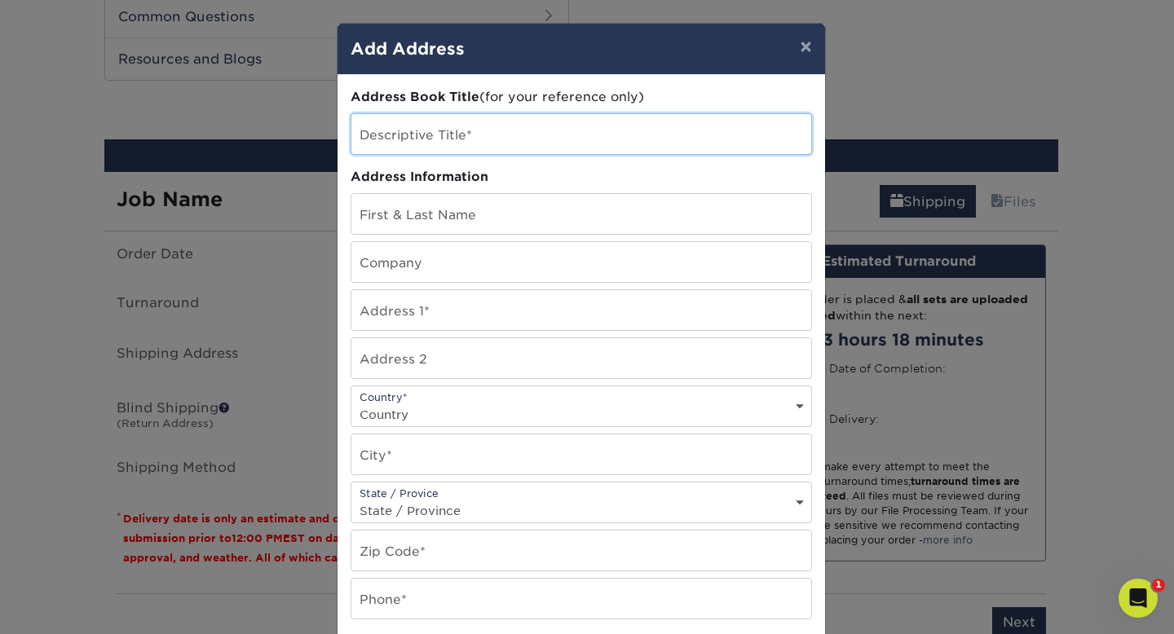
click at [531, 123] on input "text" at bounding box center [581, 134] width 460 height 40
type input "[PERSON_NAME]"
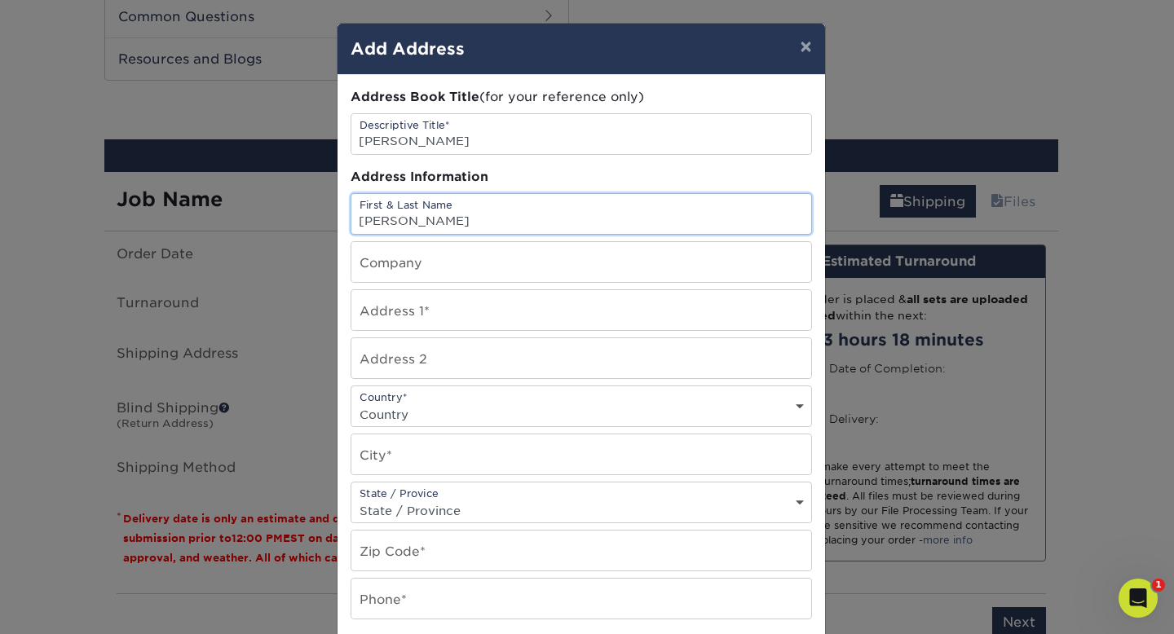
type input "[PERSON_NAME]"
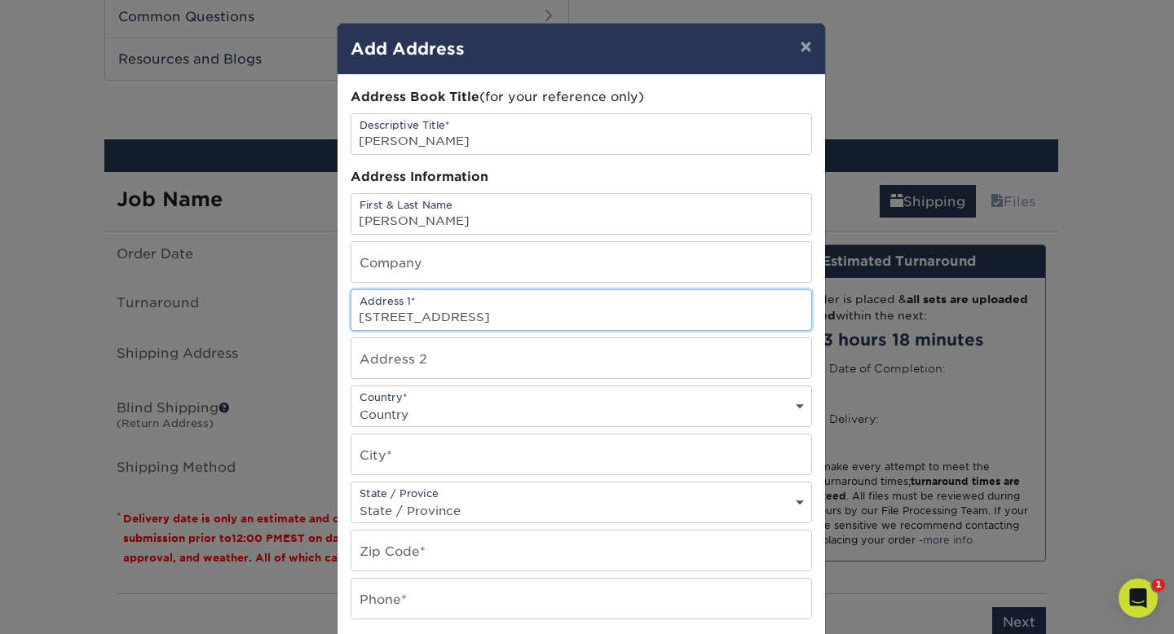
type input "[STREET_ADDRESS]"
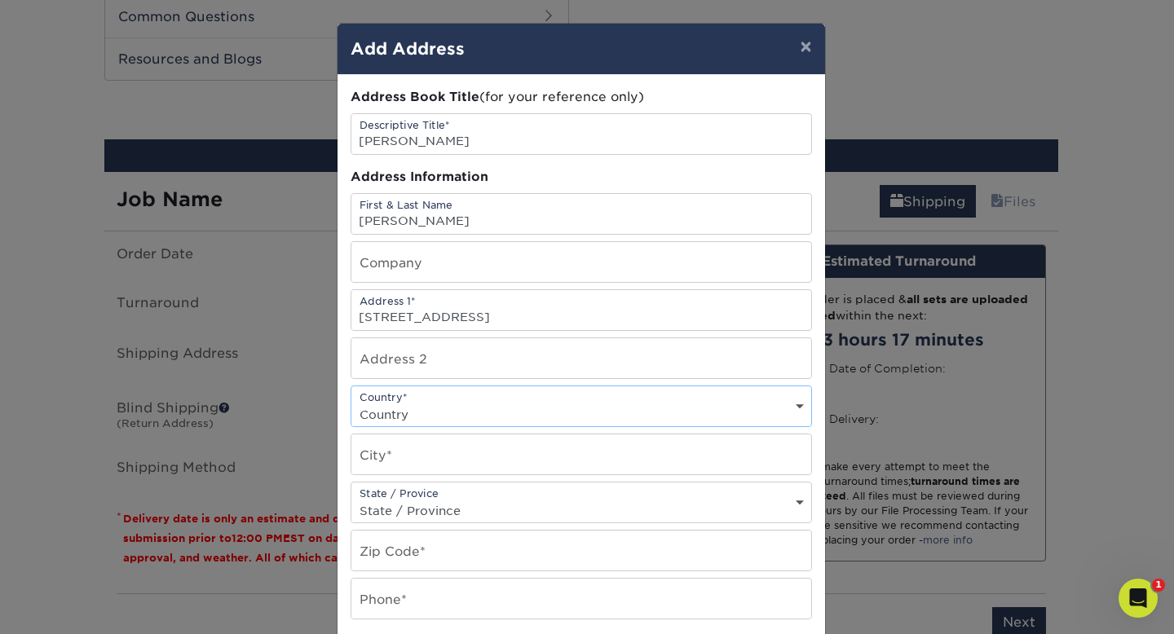
select select "US"
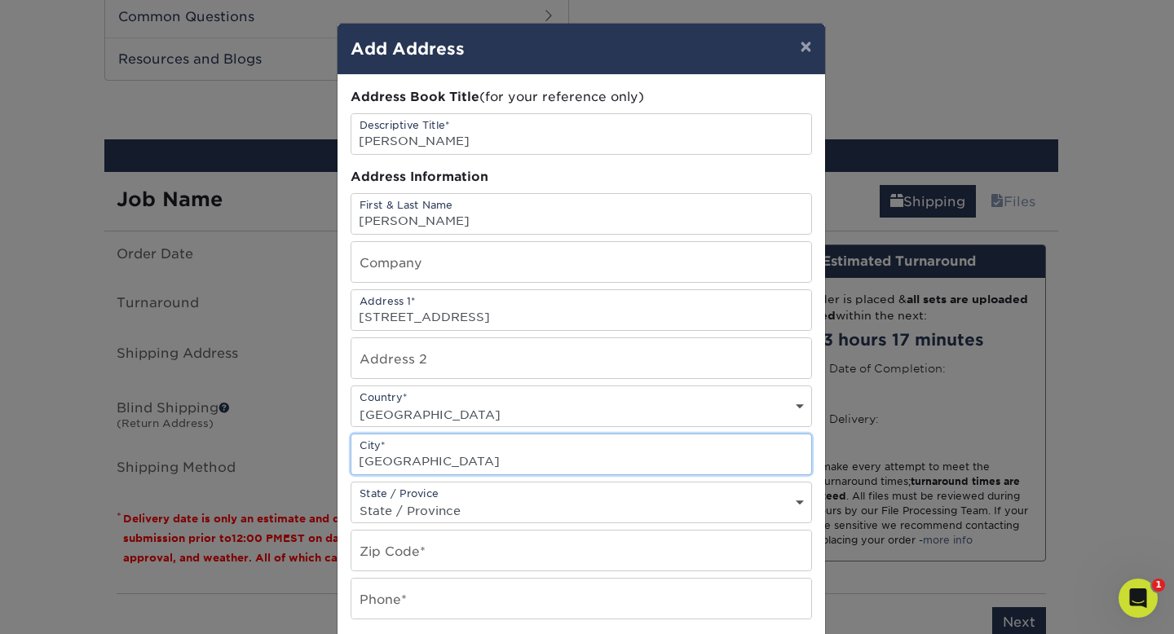
type input "[GEOGRAPHIC_DATA]"
click at [492, 514] on select "State / Province [US_STATE] [US_STATE] [US_STATE] [US_STATE] [US_STATE] [US_STA…" at bounding box center [581, 511] width 460 height 24
select select "MN"
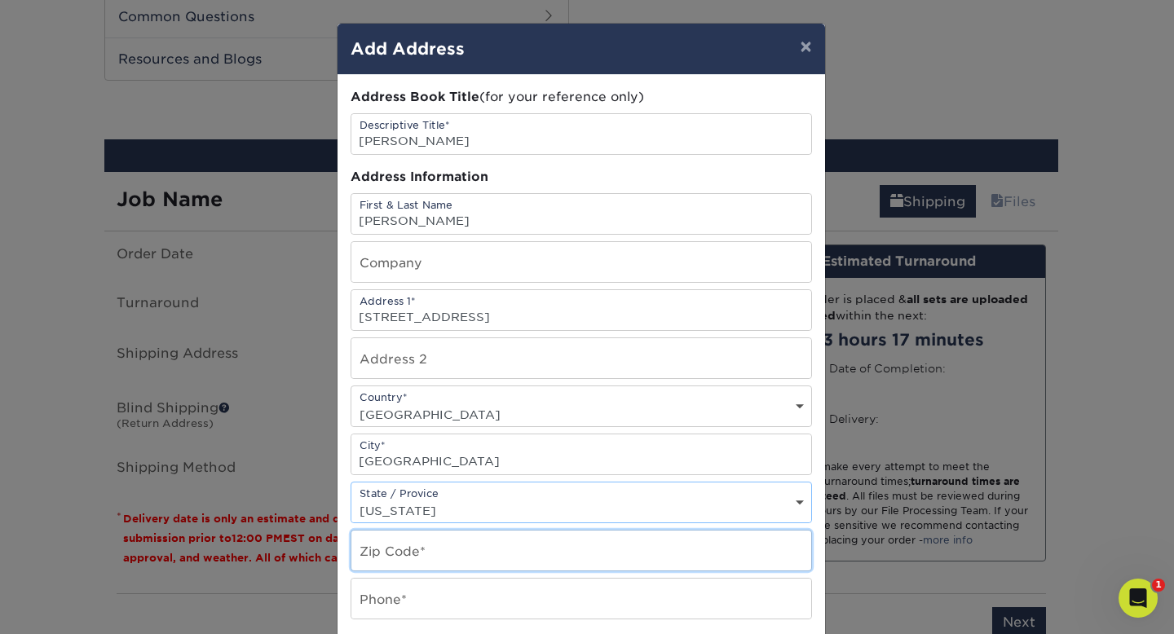
click at [456, 547] on input "text" at bounding box center [581, 551] width 460 height 40
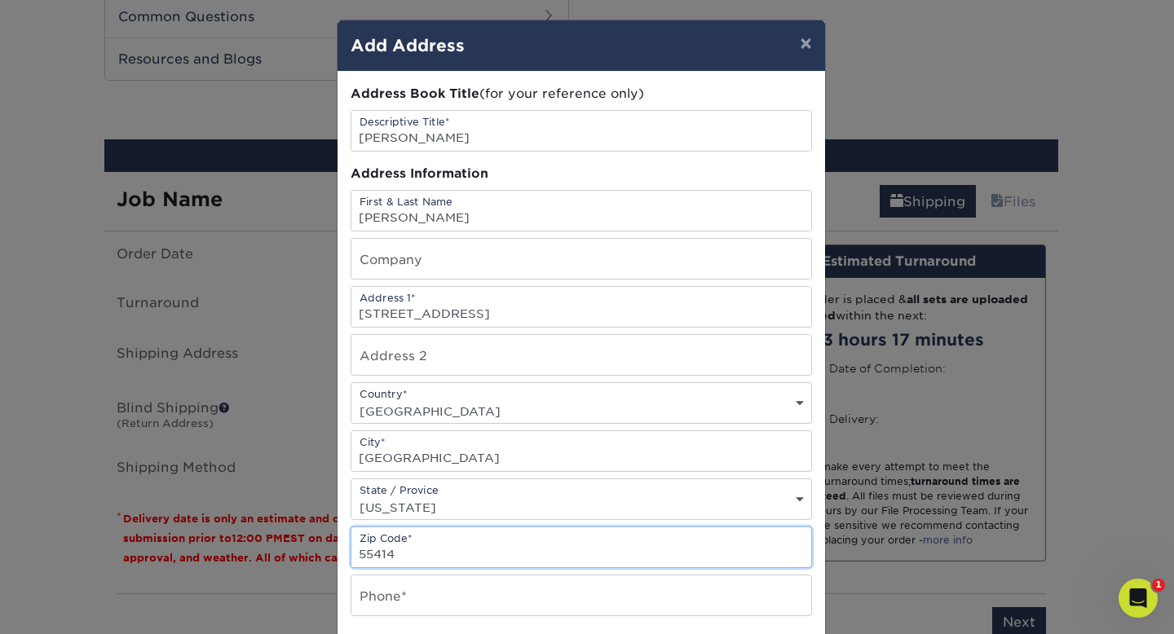
type input "55414"
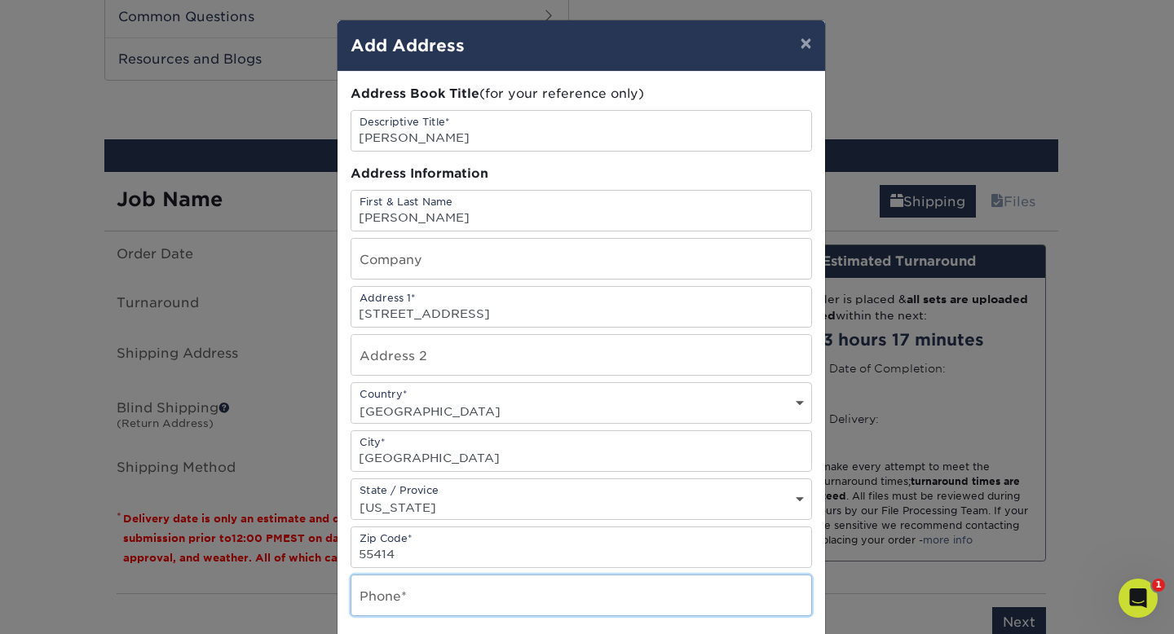
click at [430, 609] on input "text" at bounding box center [581, 595] width 460 height 40
type input "7153385007"
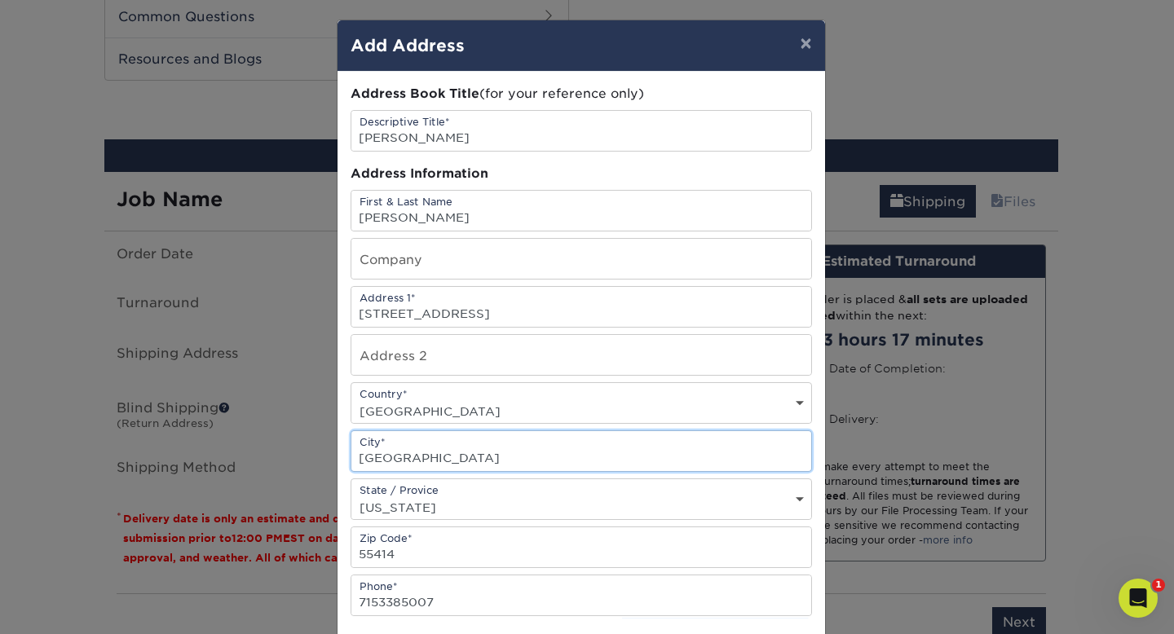
click at [638, 444] on input "[GEOGRAPHIC_DATA]" at bounding box center [581, 451] width 460 height 40
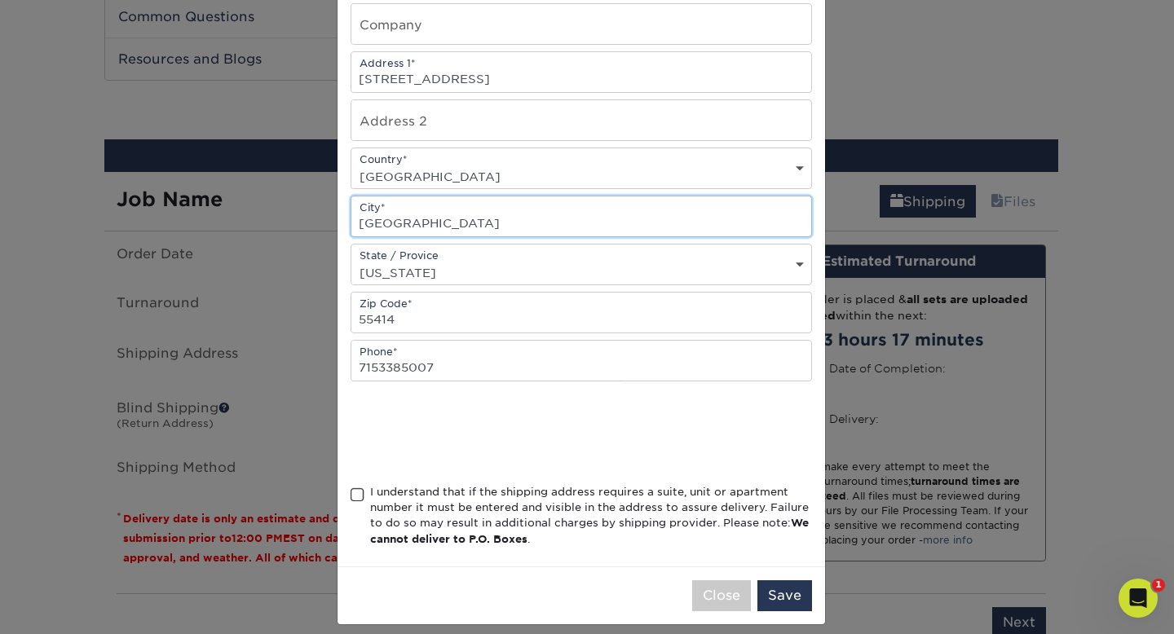
scroll to position [252, 0]
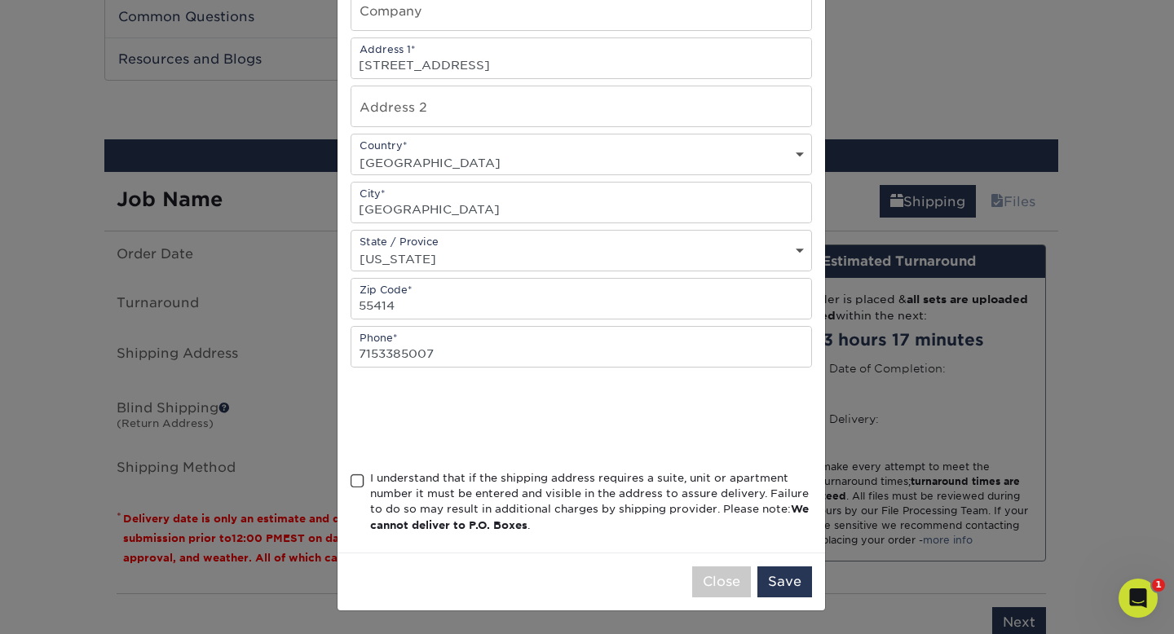
click at [467, 487] on div "I understand that if the shipping address requires a suite, unit or apartment n…" at bounding box center [591, 502] width 442 height 64
click at [0, 0] on input "I understand that if the shipping address requires a suite, unit or apartment n…" at bounding box center [0, 0] width 0 height 0
click at [788, 571] on button "Save" at bounding box center [784, 581] width 55 height 31
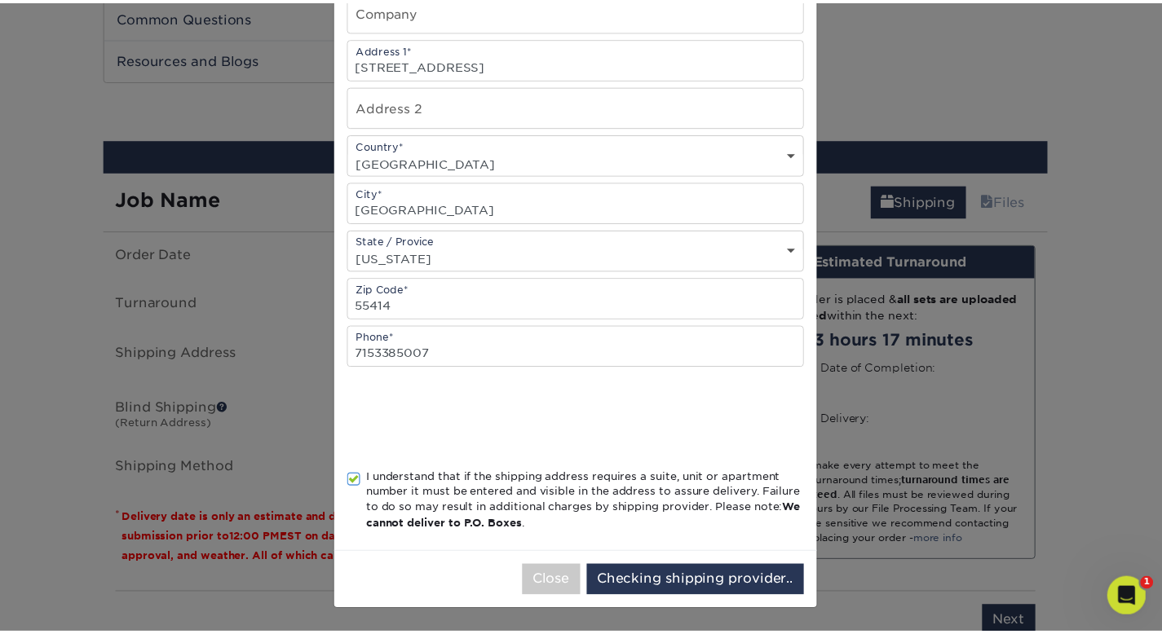
scroll to position [0, 0]
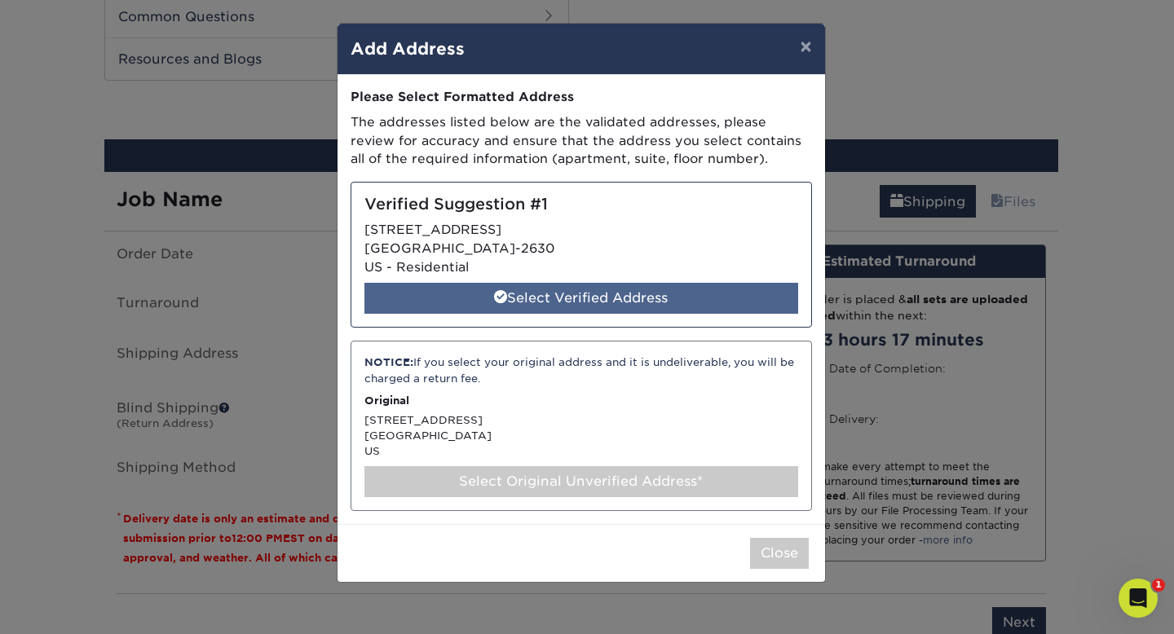
click at [650, 295] on div "Select Verified Address" at bounding box center [581, 298] width 434 height 31
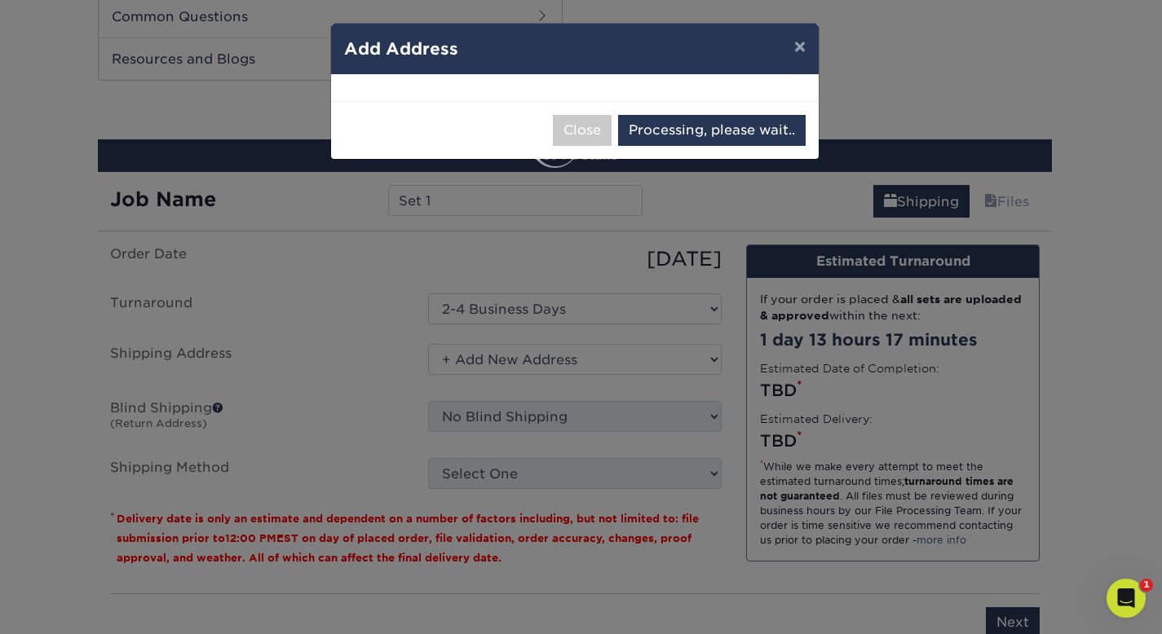
select select "285584"
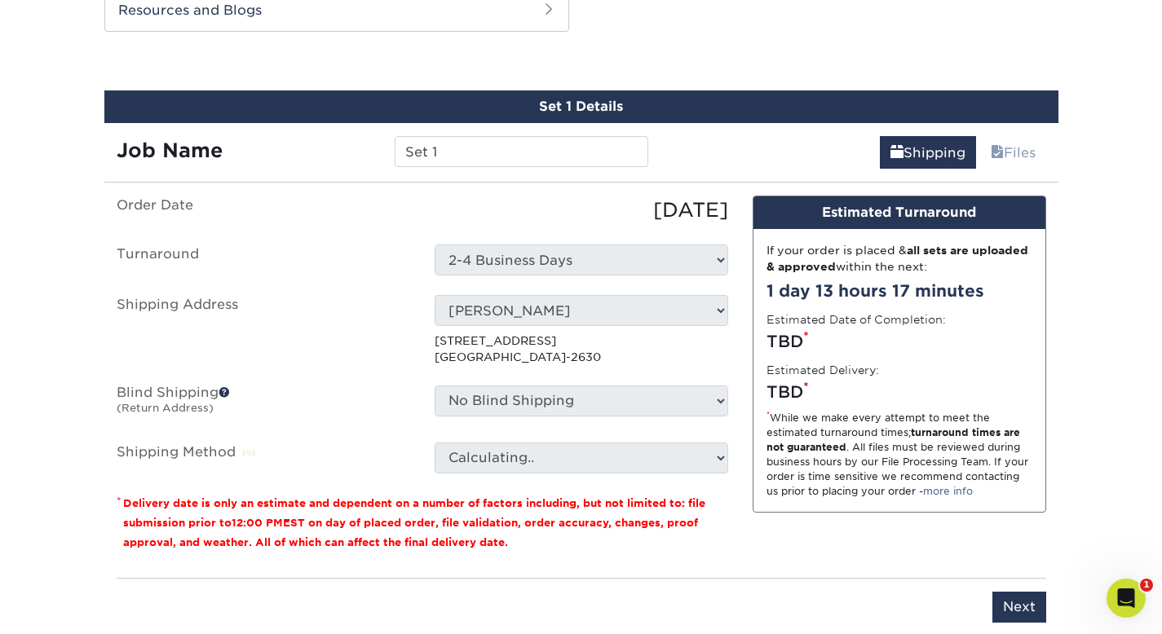
scroll to position [862, 0]
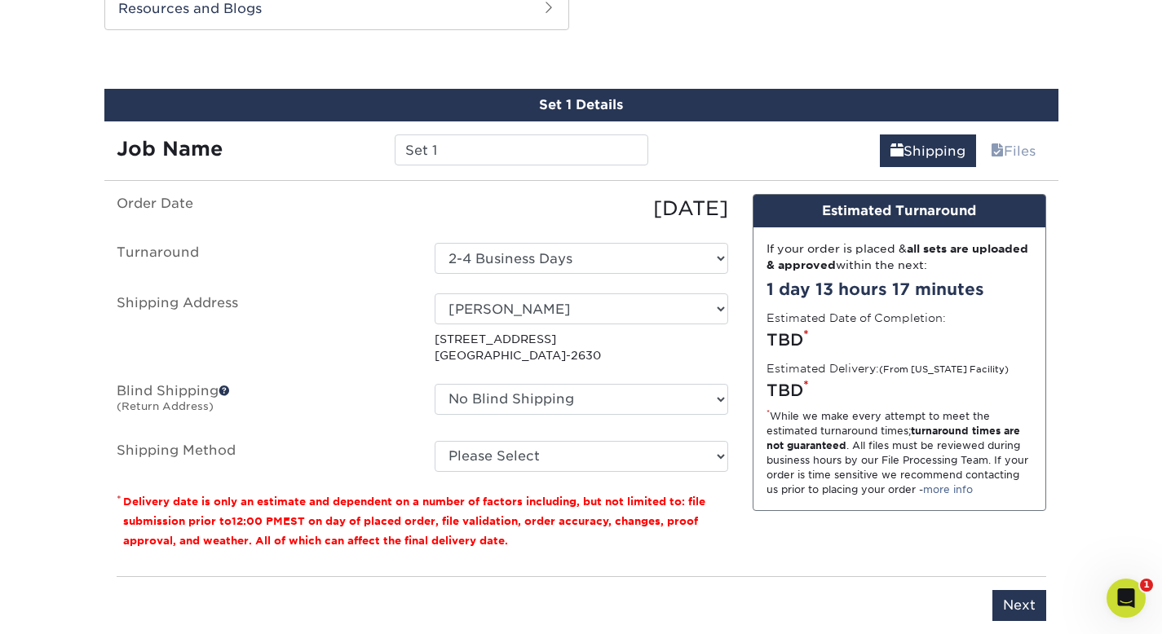
click at [230, 386] on span at bounding box center [223, 390] width 11 height 11
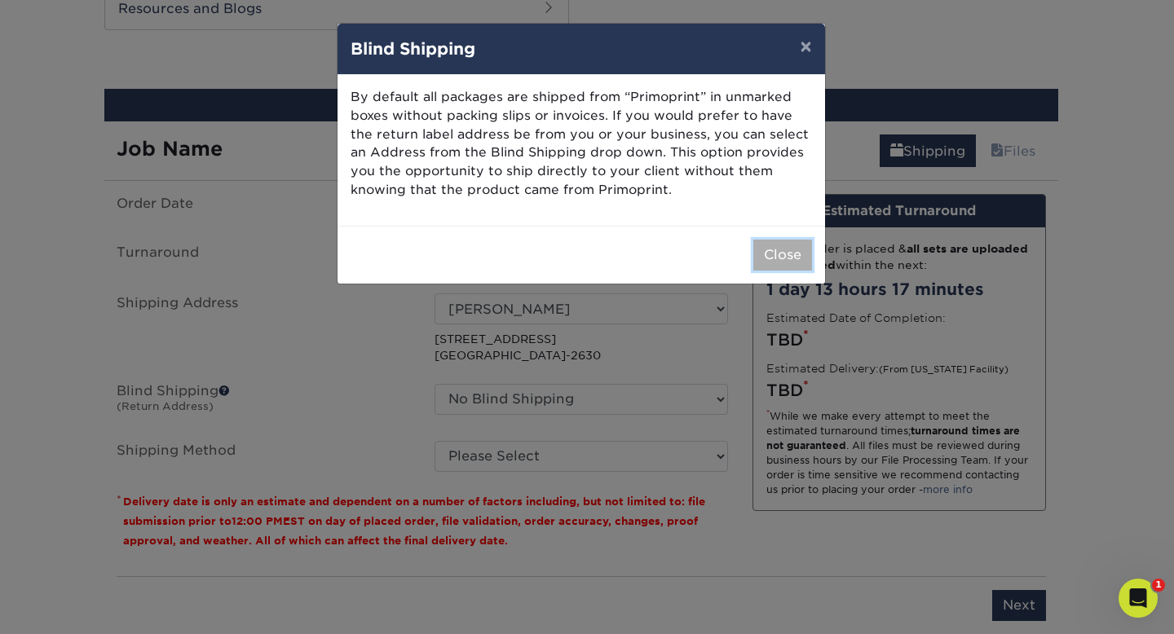
click at [801, 252] on button "Close" at bounding box center [782, 255] width 59 height 31
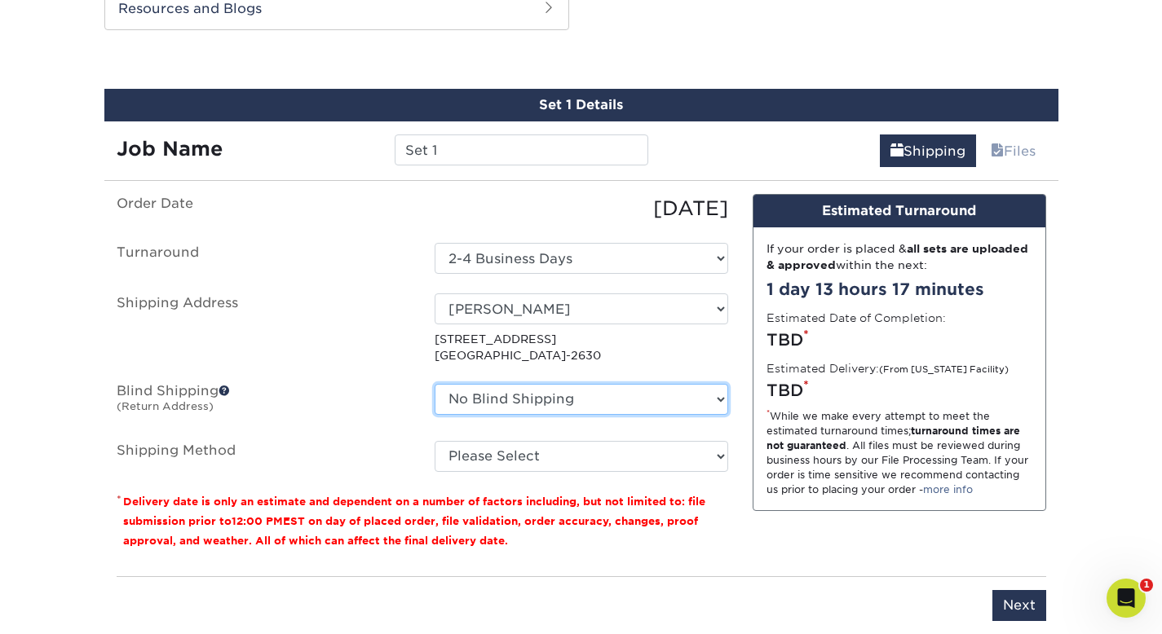
click at [650, 384] on select "No Blind Shipping + Add New Address" at bounding box center [580, 399] width 293 height 31
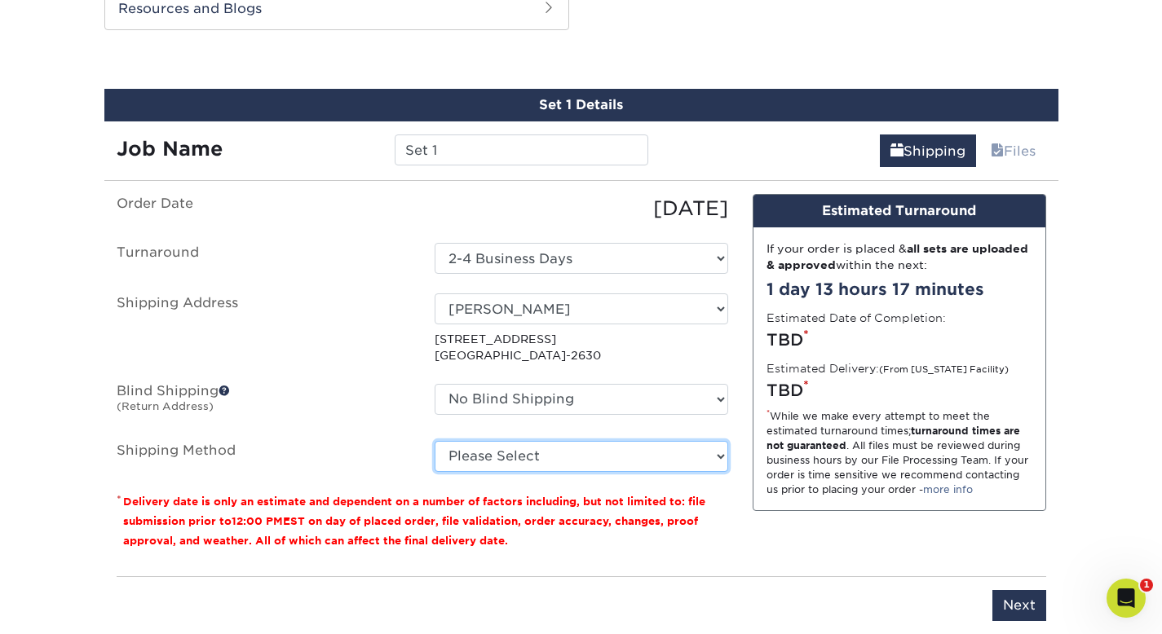
click at [538, 448] on select "Please Select Ground Shipping (+$23.86) 3 Day Shipping Service (+$29.99) 2 Day …" at bounding box center [580, 456] width 293 height 31
select select "12"
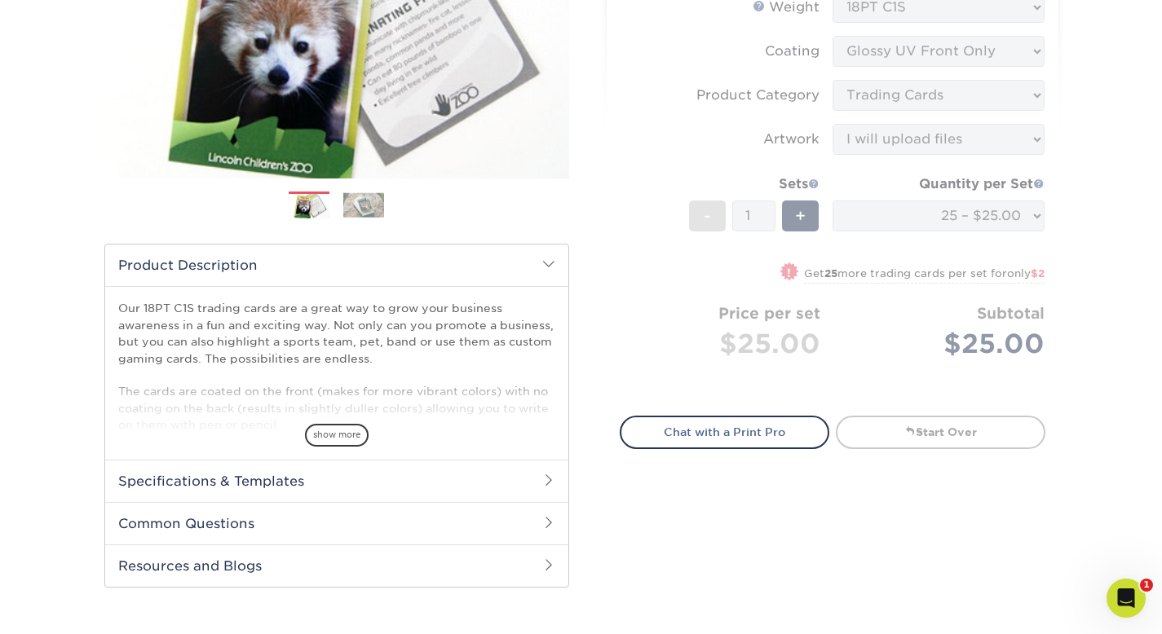
scroll to position [73, 0]
